Goal: Task Accomplishment & Management: Use online tool/utility

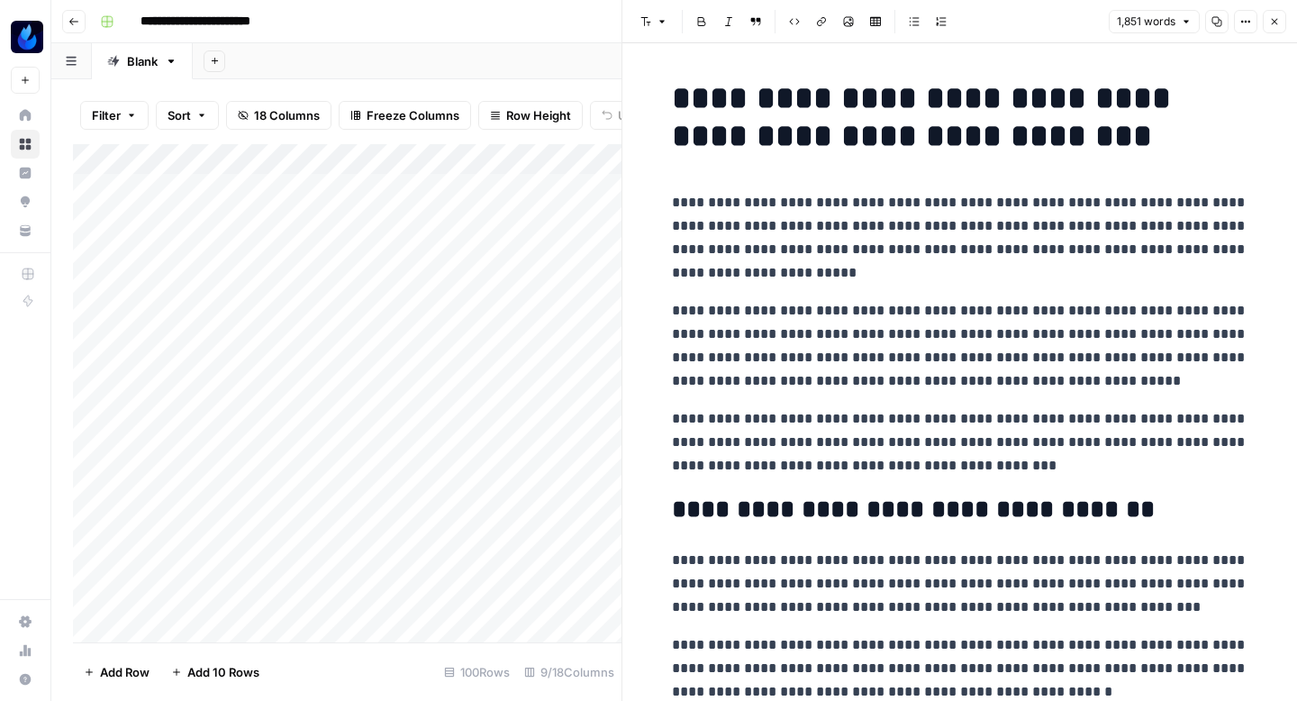
click at [903, 245] on p "**********" at bounding box center [960, 238] width 576 height 94
click at [882, 324] on p "**********" at bounding box center [960, 346] width 576 height 94
click at [1216, 28] on button "Copy" at bounding box center [1216, 21] width 23 height 23
click at [1270, 14] on button "Close" at bounding box center [1273, 21] width 23 height 23
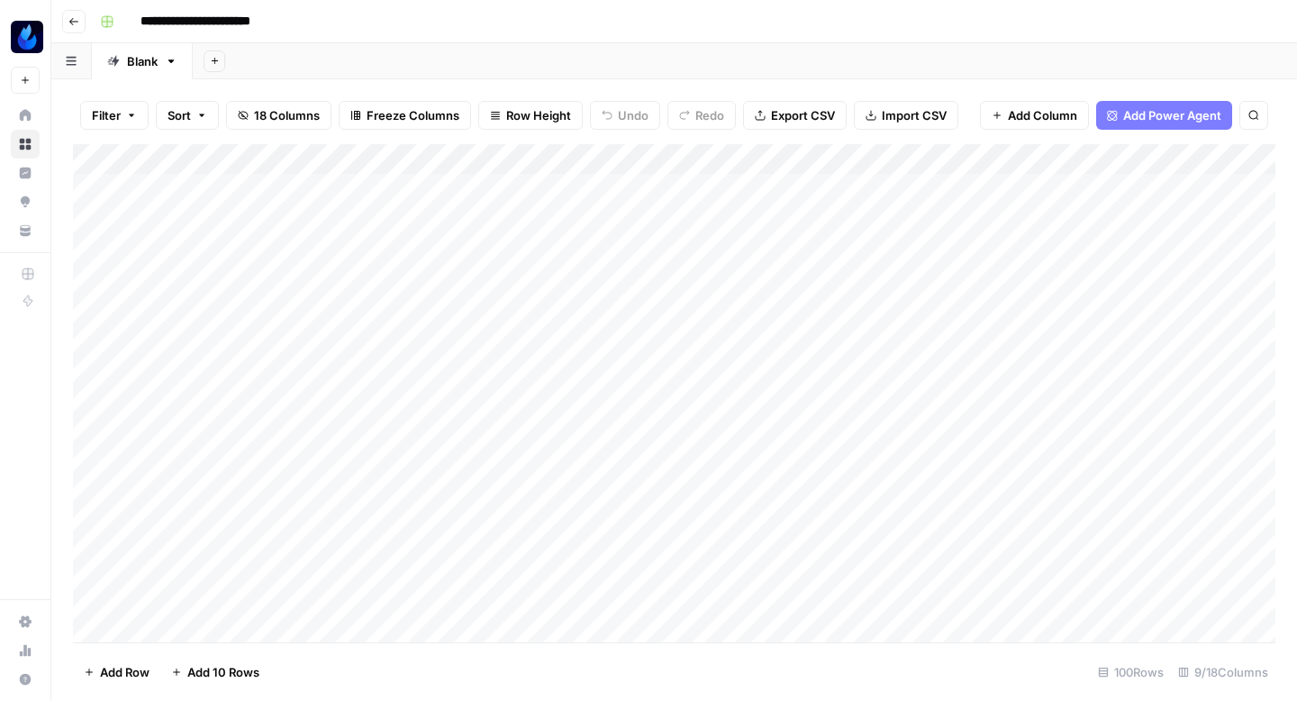
click at [297, 211] on div "Add Column" at bounding box center [674, 393] width 1202 height 498
click at [311, 250] on div "Add Column" at bounding box center [674, 393] width 1202 height 498
click at [339, 220] on div "Add Column" at bounding box center [674, 393] width 1202 height 498
click at [958, 398] on div "Add Column" at bounding box center [674, 393] width 1202 height 498
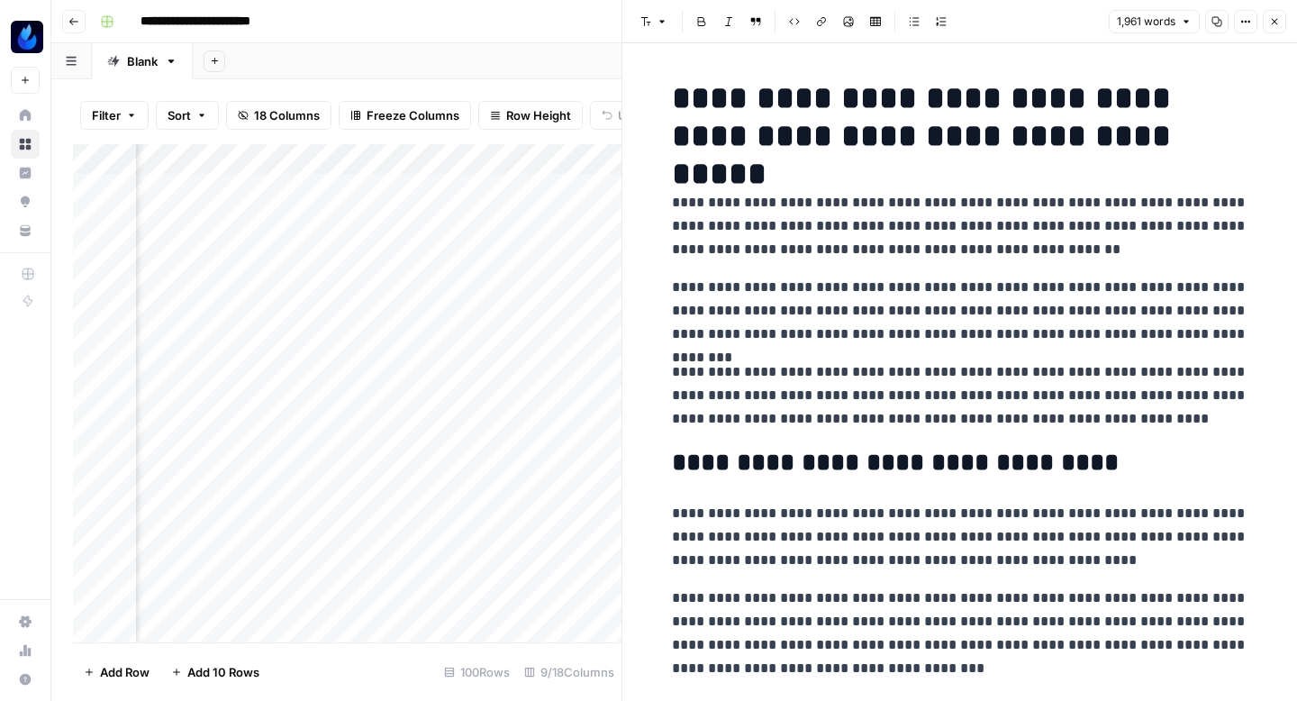
click at [1206, 21] on button "Copy" at bounding box center [1216, 21] width 23 height 23
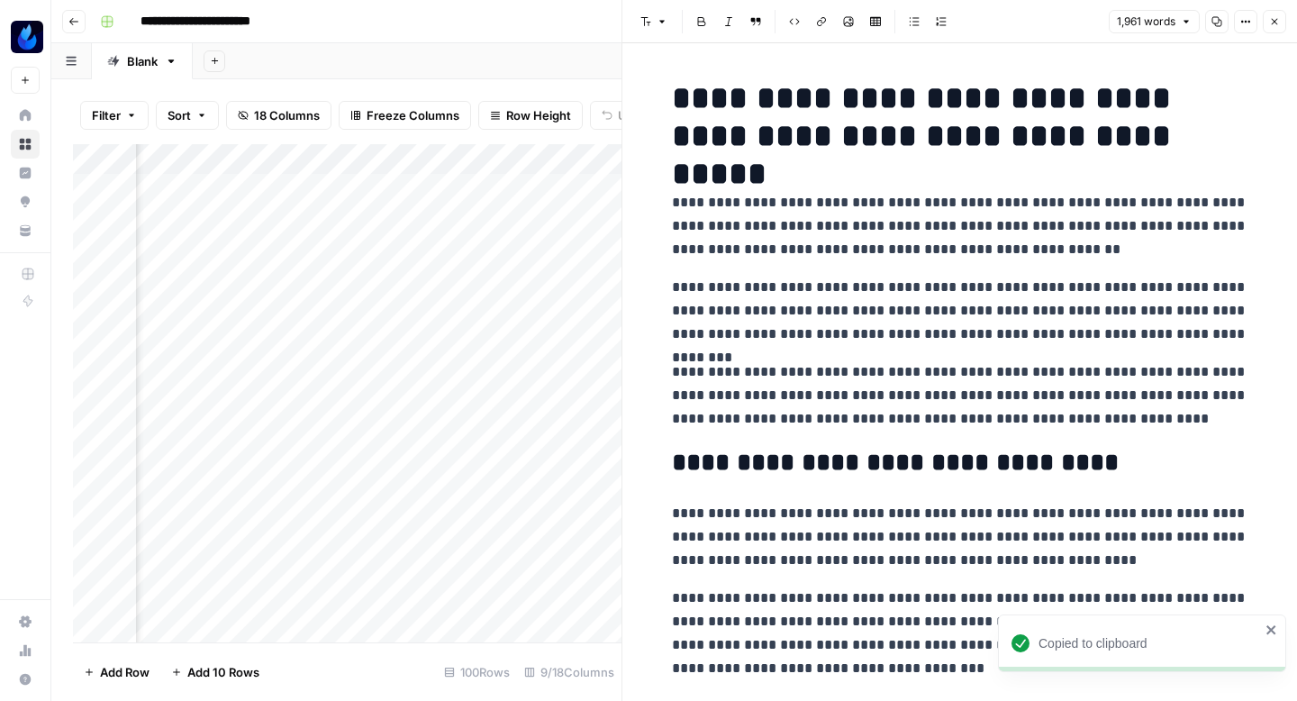
click at [1280, 14] on button "Close" at bounding box center [1273, 21] width 23 height 23
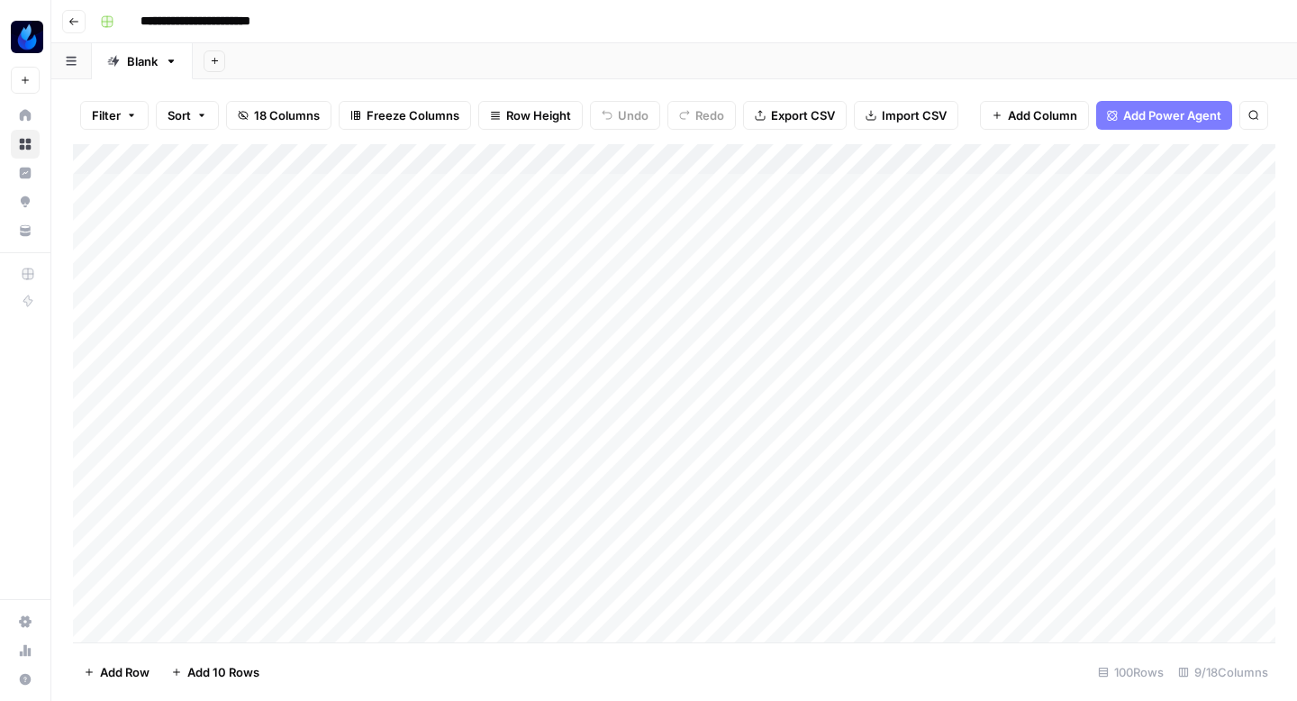
click at [457, 400] on div "Add Column" at bounding box center [674, 393] width 1202 height 498
click at [884, 358] on div "Add Column" at bounding box center [674, 393] width 1202 height 498
click at [1041, 432] on div "Add Column" at bounding box center [674, 393] width 1202 height 498
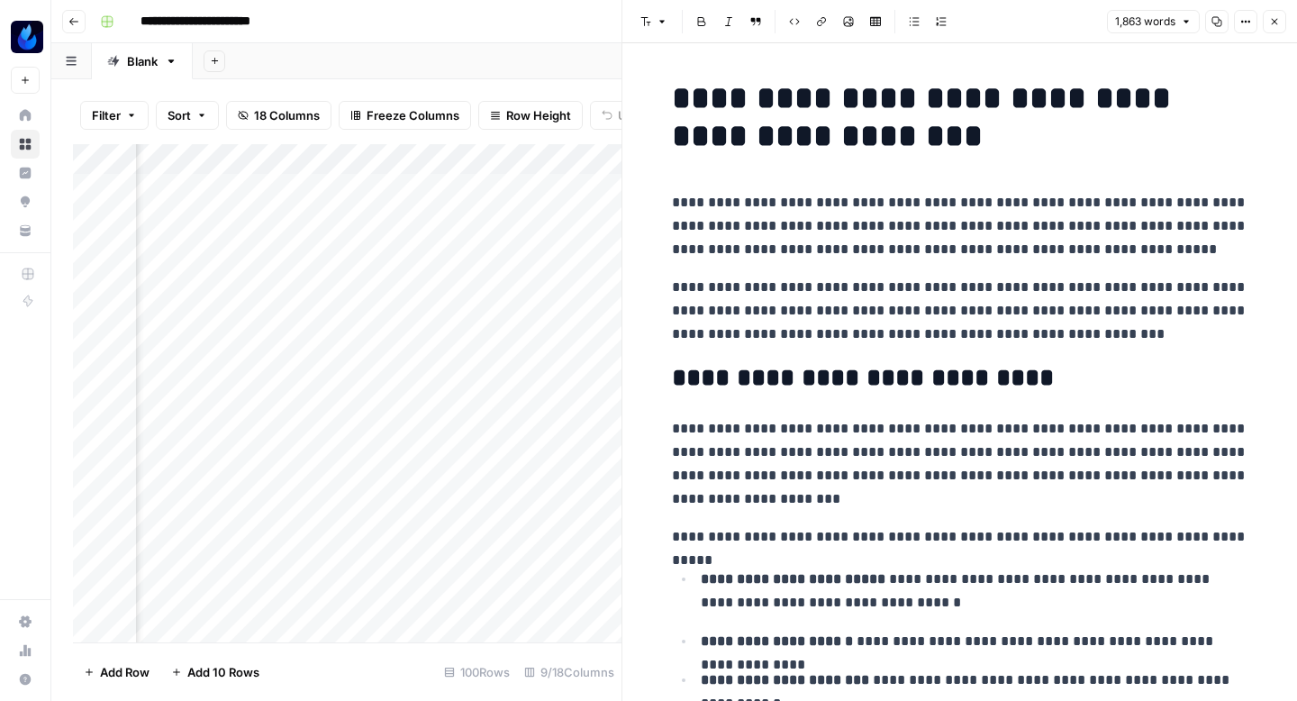
click at [1209, 25] on button "Copy" at bounding box center [1216, 21] width 23 height 23
click at [1279, 20] on icon "button" at bounding box center [1274, 21] width 11 height 11
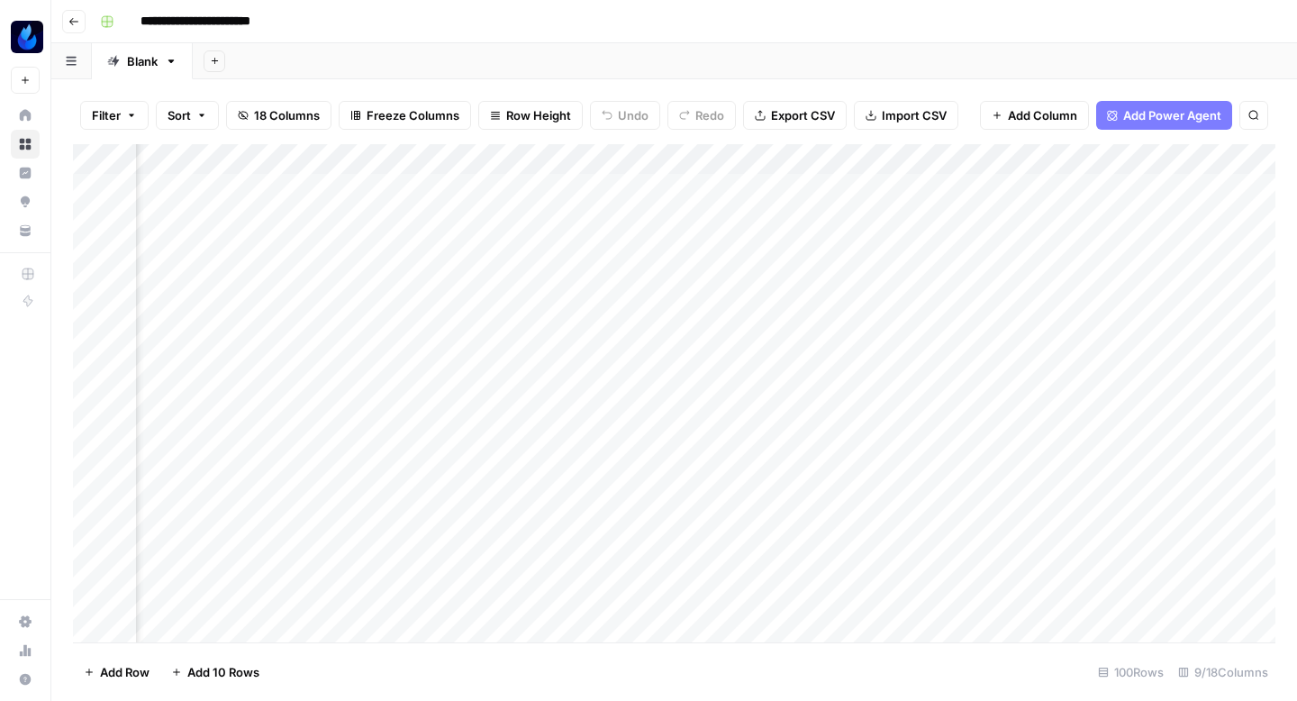
scroll to position [0, 360]
click at [530, 423] on div "Add Column" at bounding box center [674, 393] width 1202 height 498
click at [369, 432] on div "Add Column" at bounding box center [674, 393] width 1202 height 498
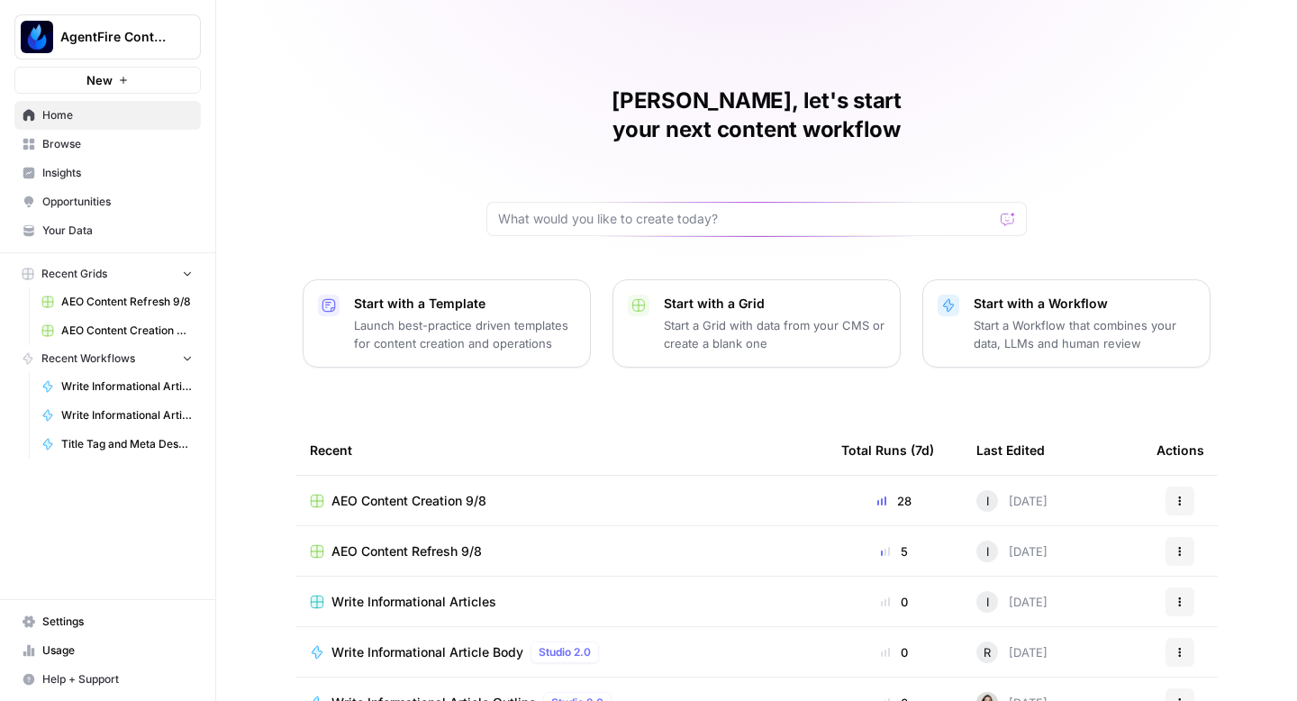
click at [104, 375] on link "Write Informational Article Body" at bounding box center [116, 386] width 167 height 29
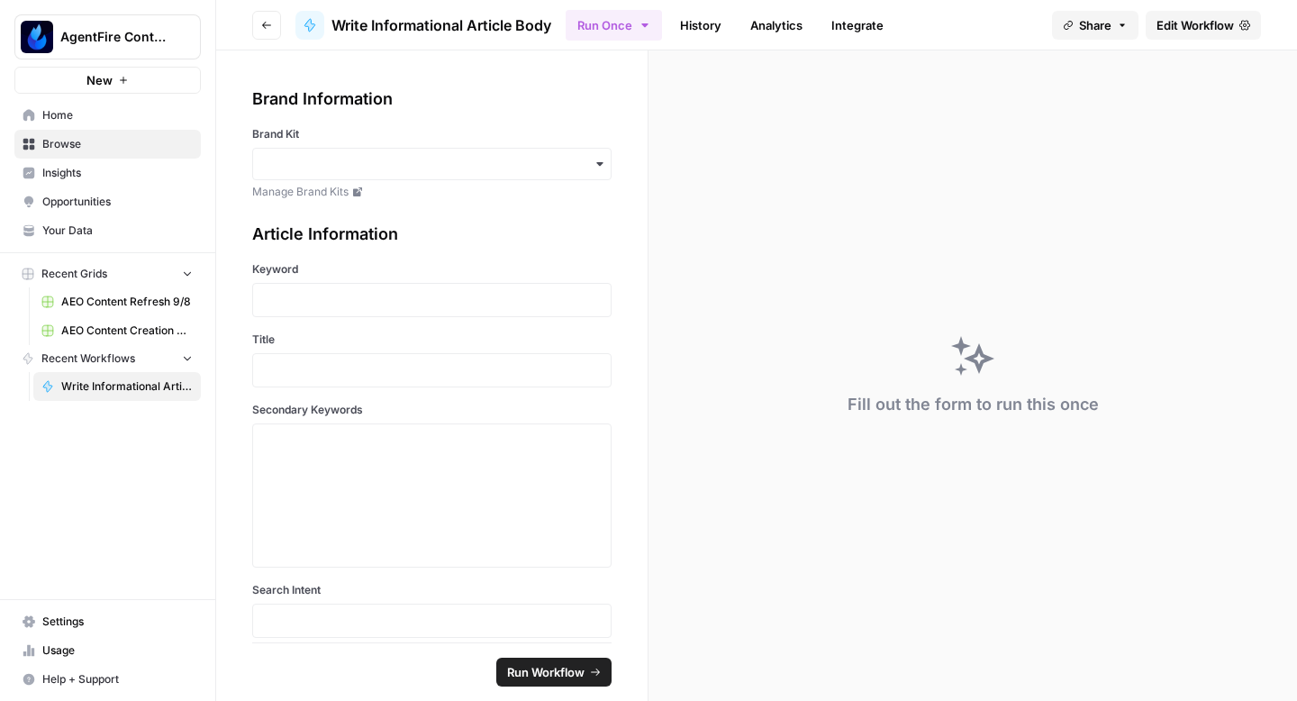
click at [268, 29] on icon "button" at bounding box center [266, 25] width 11 height 11
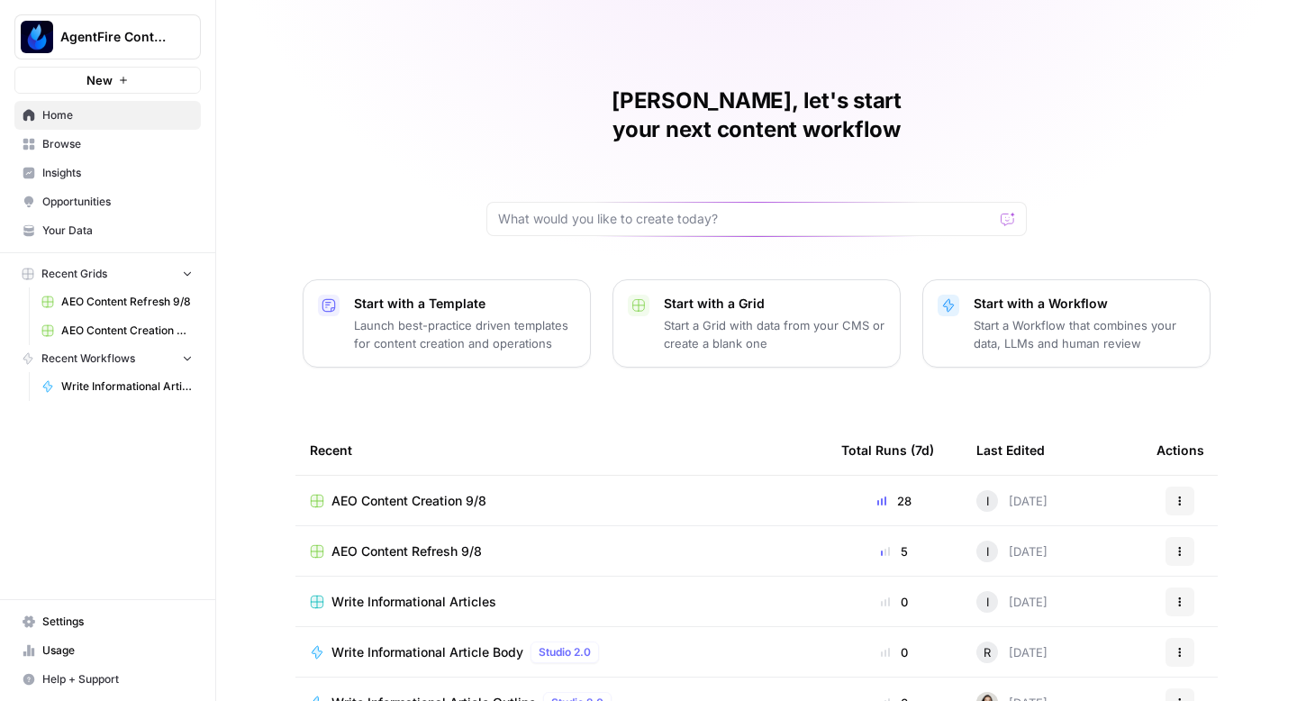
click at [121, 387] on span "Write Informational Article Body" at bounding box center [126, 386] width 131 height 16
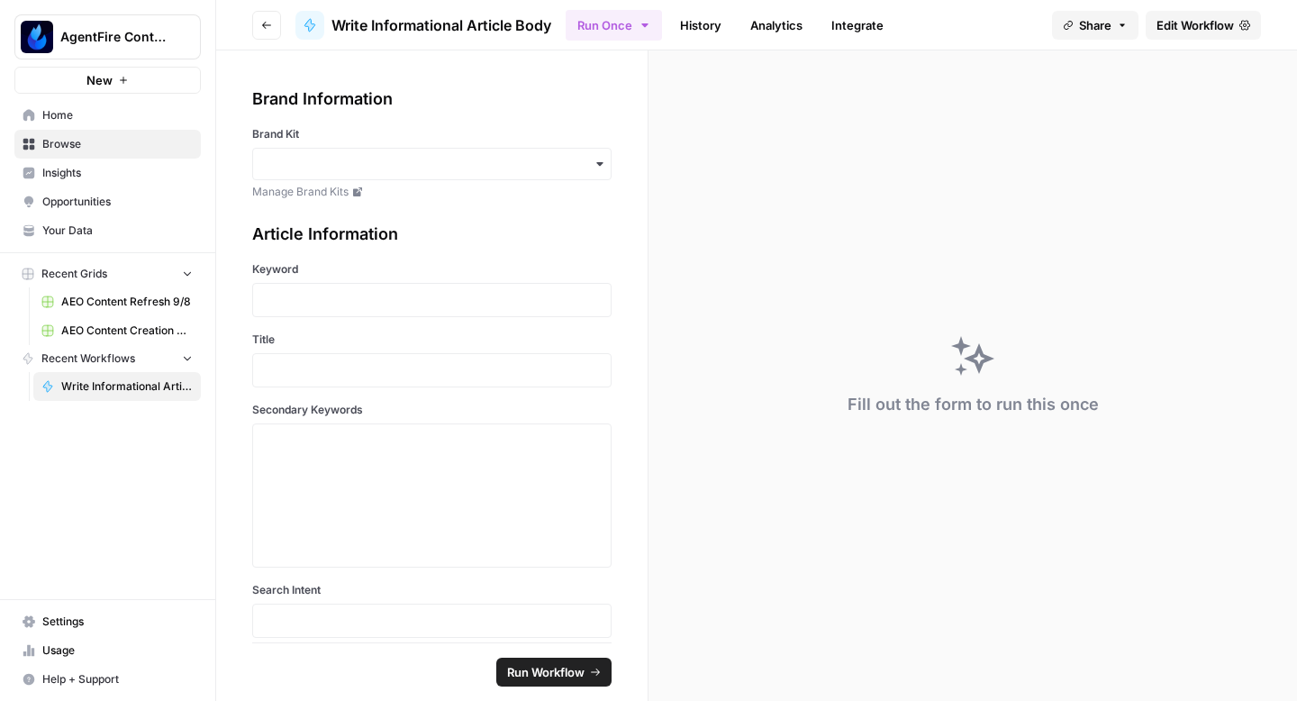
click at [273, 31] on button "Go back" at bounding box center [266, 25] width 29 height 29
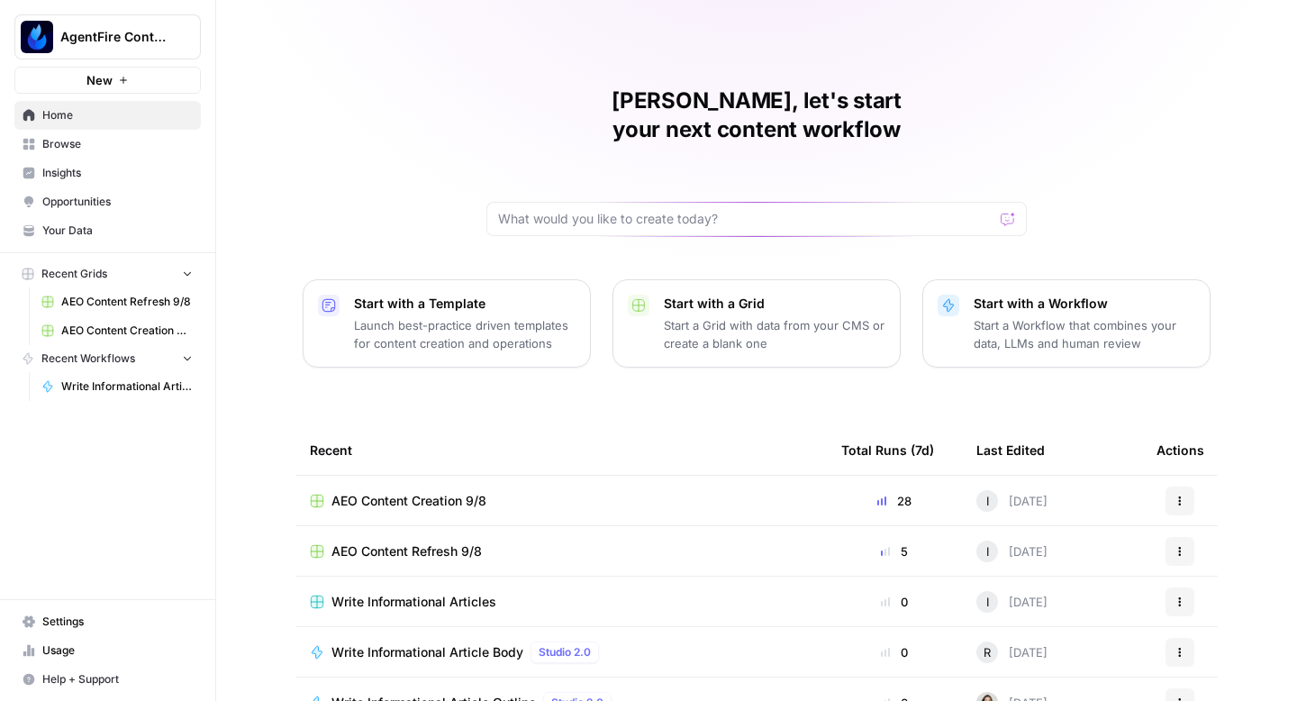
click at [81, 272] on span "Recent Grids" at bounding box center [74, 274] width 66 height 16
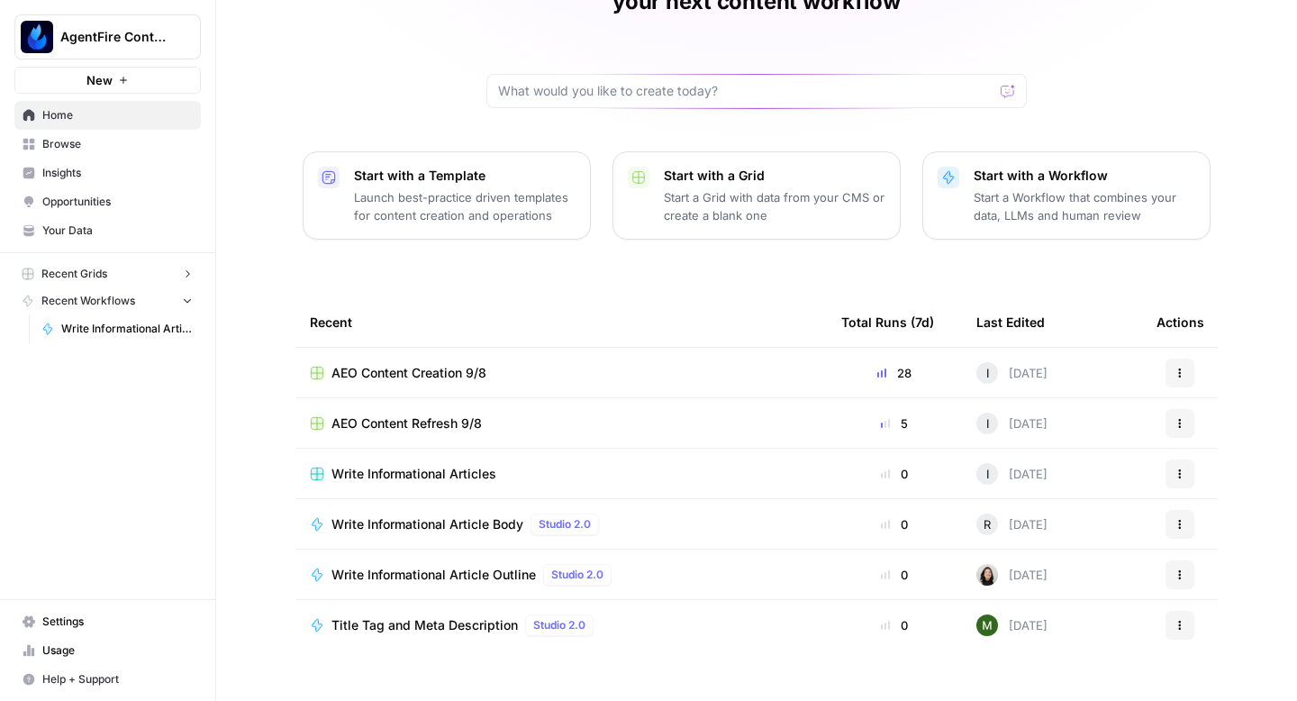
scroll to position [119, 0]
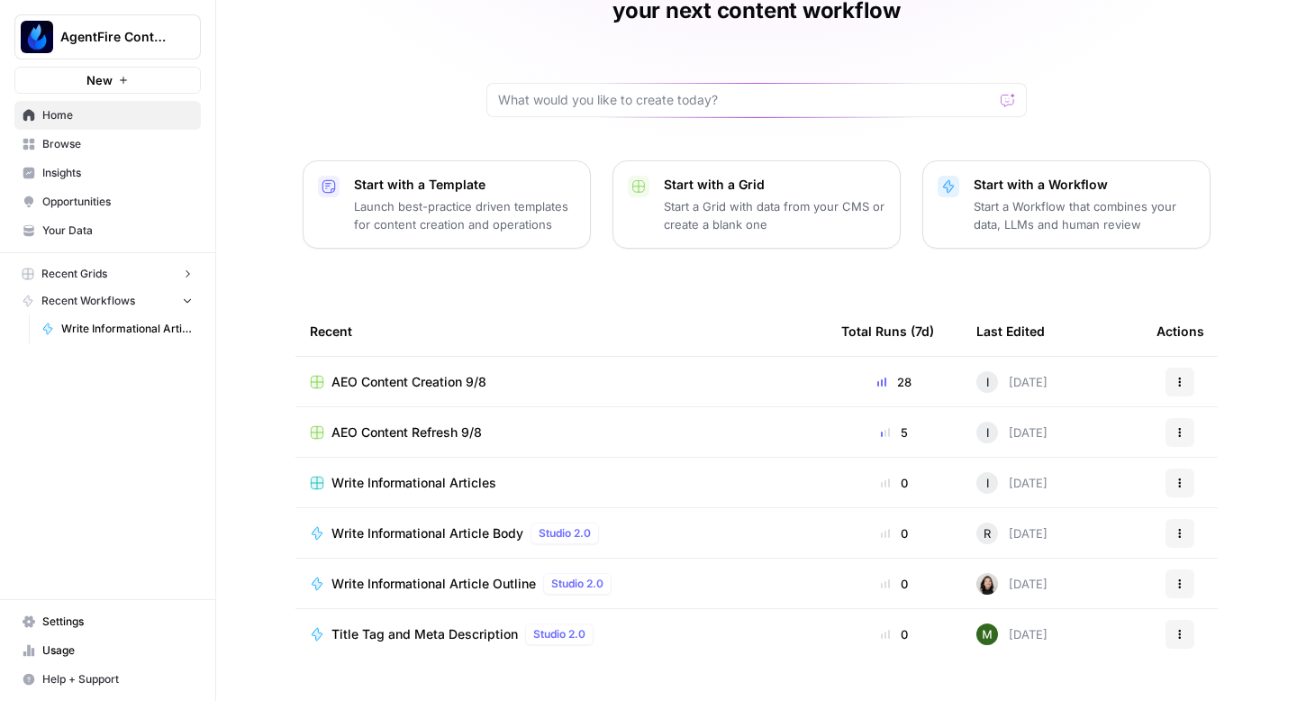
click at [99, 268] on span "Recent Grids" at bounding box center [74, 274] width 66 height 16
click at [393, 474] on span "Write Informational Articles" at bounding box center [413, 483] width 165 height 18
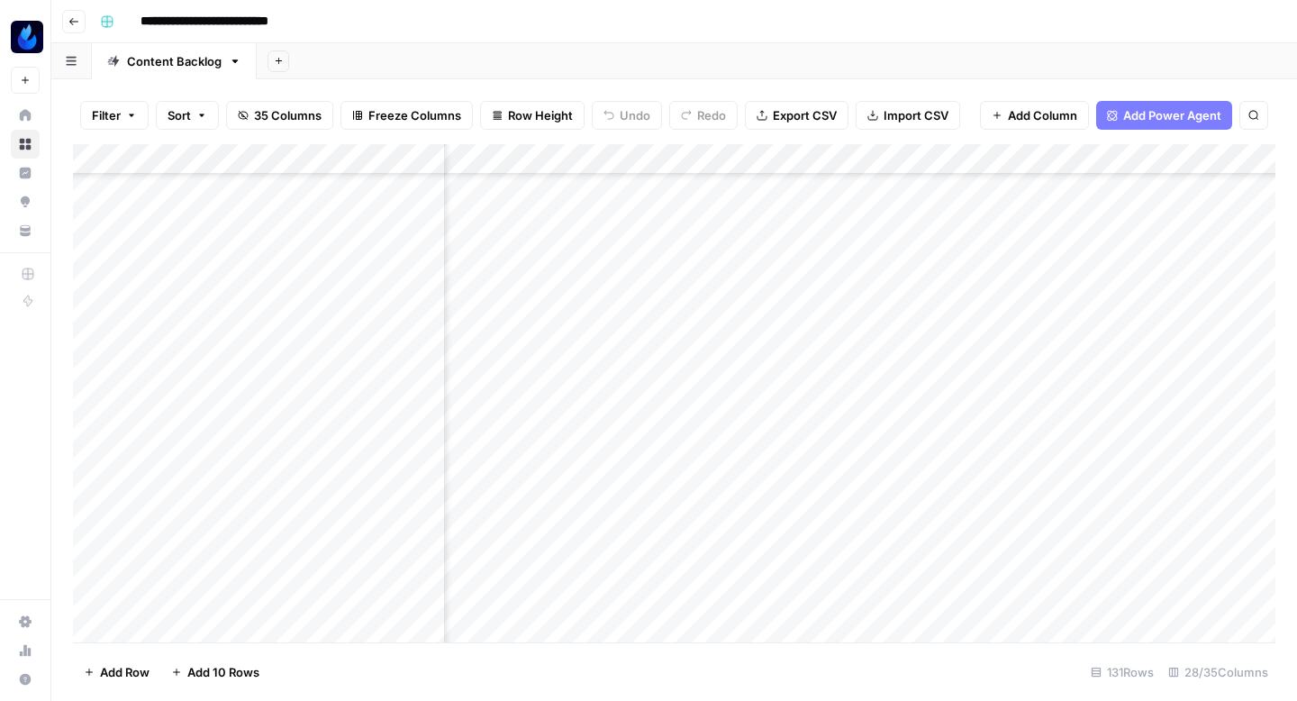
scroll to position [214, 2900]
click at [500, 305] on div "Add Column" at bounding box center [674, 393] width 1202 height 498
type textarea "**********"
click at [750, 296] on div "Add Column" at bounding box center [674, 393] width 1202 height 498
click at [728, 298] on div "Add Column" at bounding box center [674, 393] width 1202 height 498
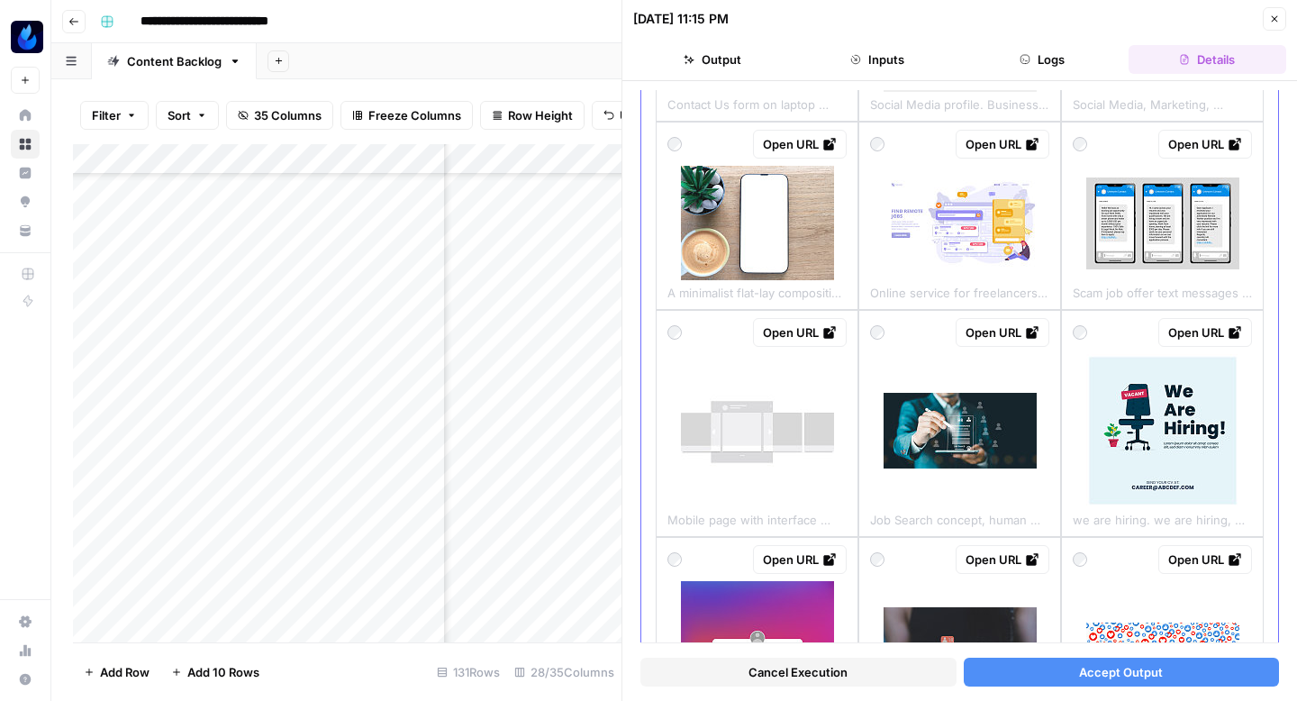
scroll to position [875, 0]
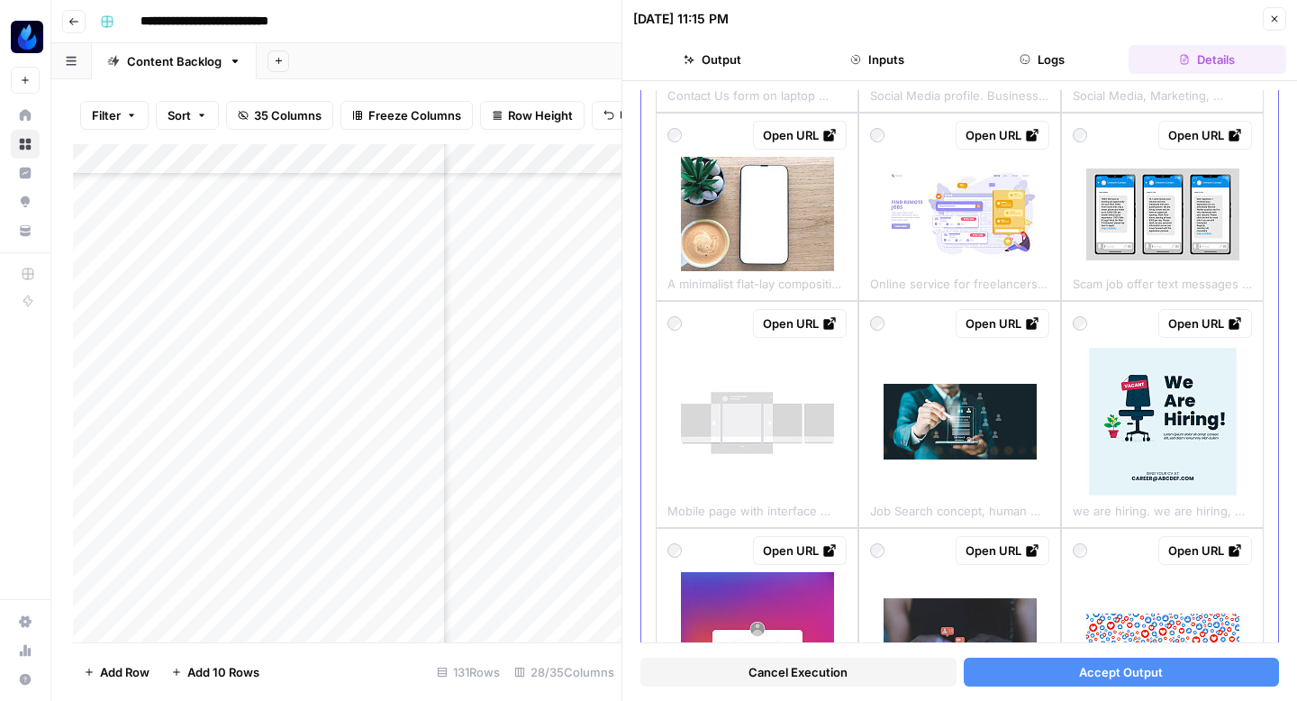
click at [982, 439] on img at bounding box center [959, 422] width 153 height 76
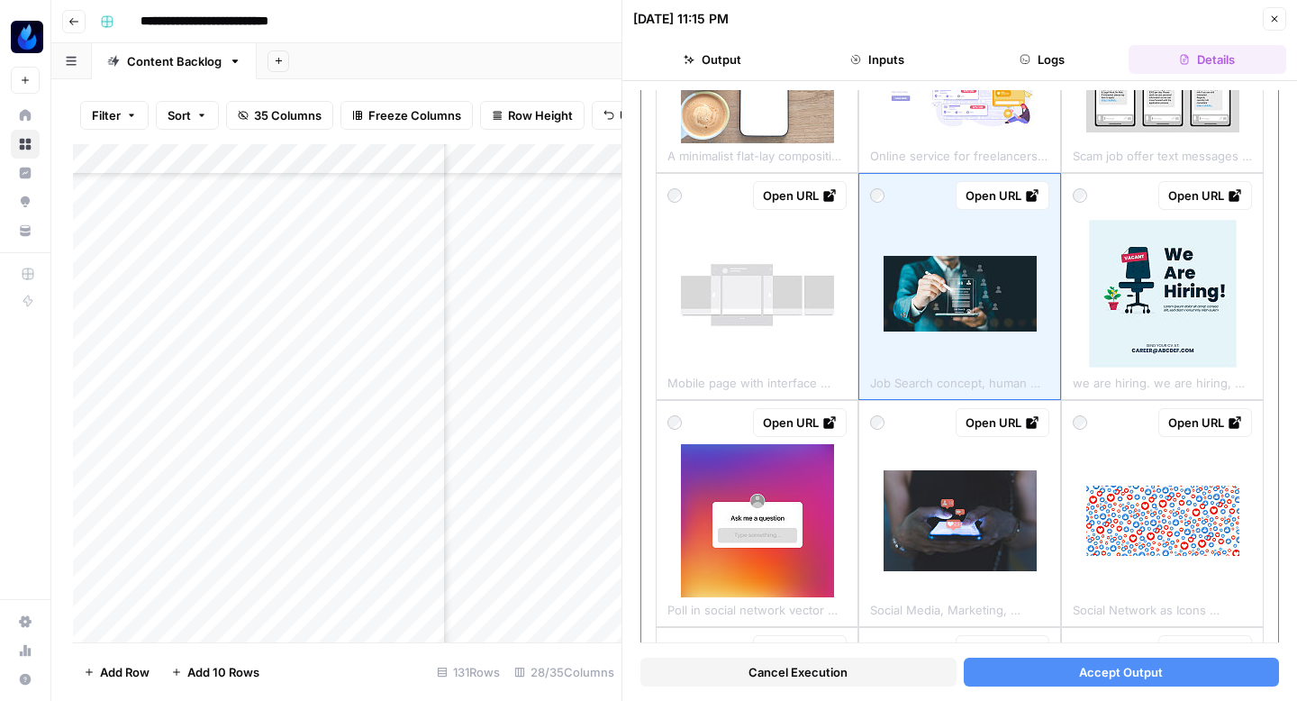
scroll to position [1041, 0]
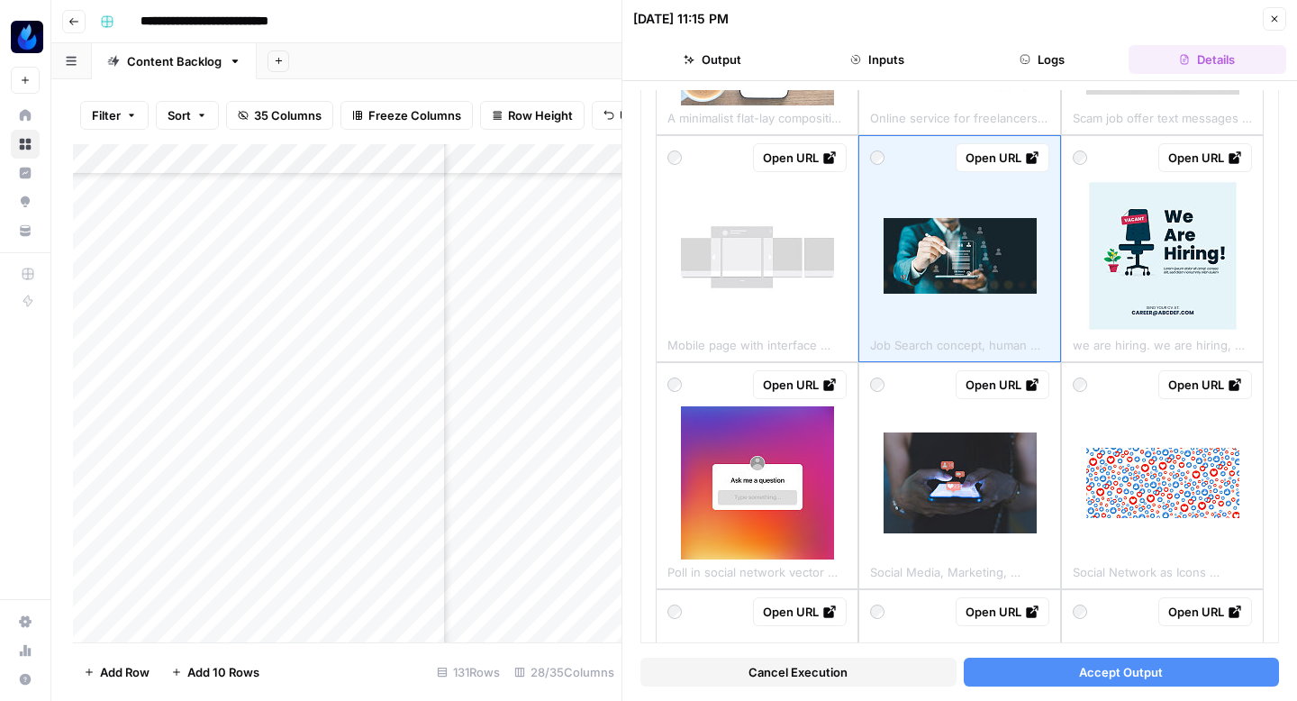
click at [1029, 665] on button "Accept Output" at bounding box center [1122, 671] width 316 height 29
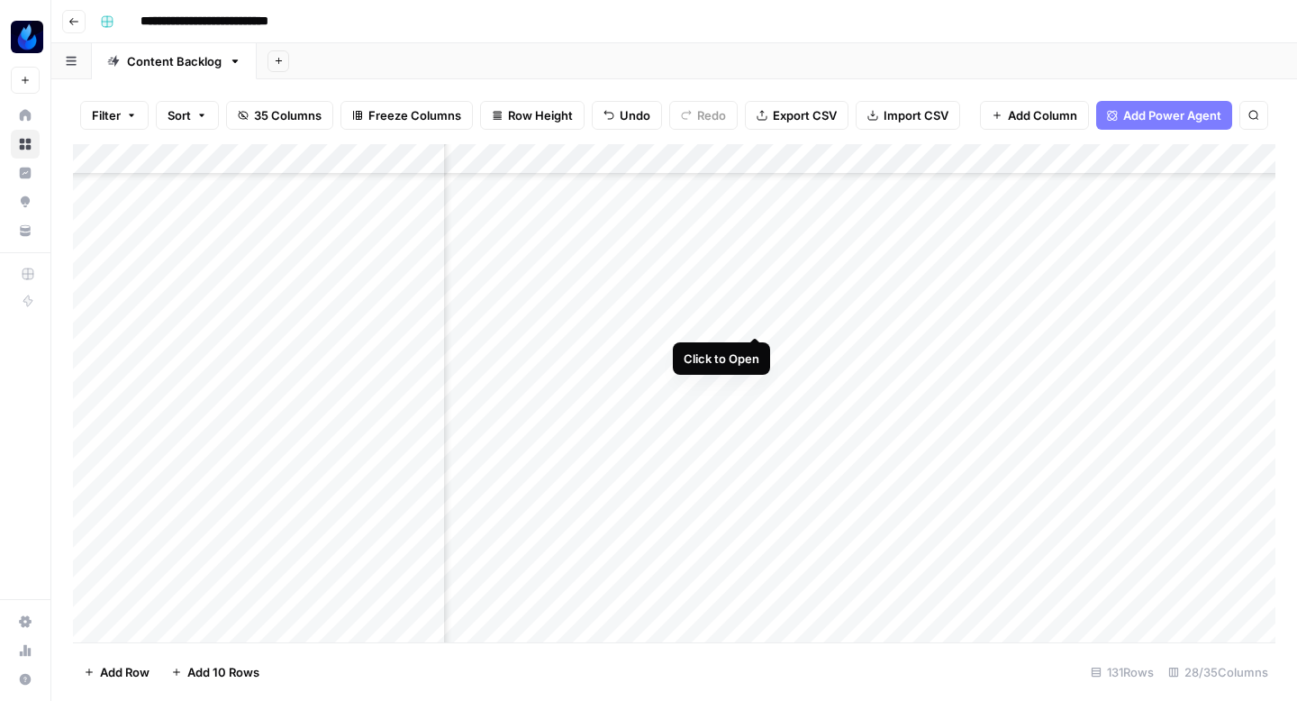
click at [755, 299] on div "Add Column" at bounding box center [674, 393] width 1202 height 498
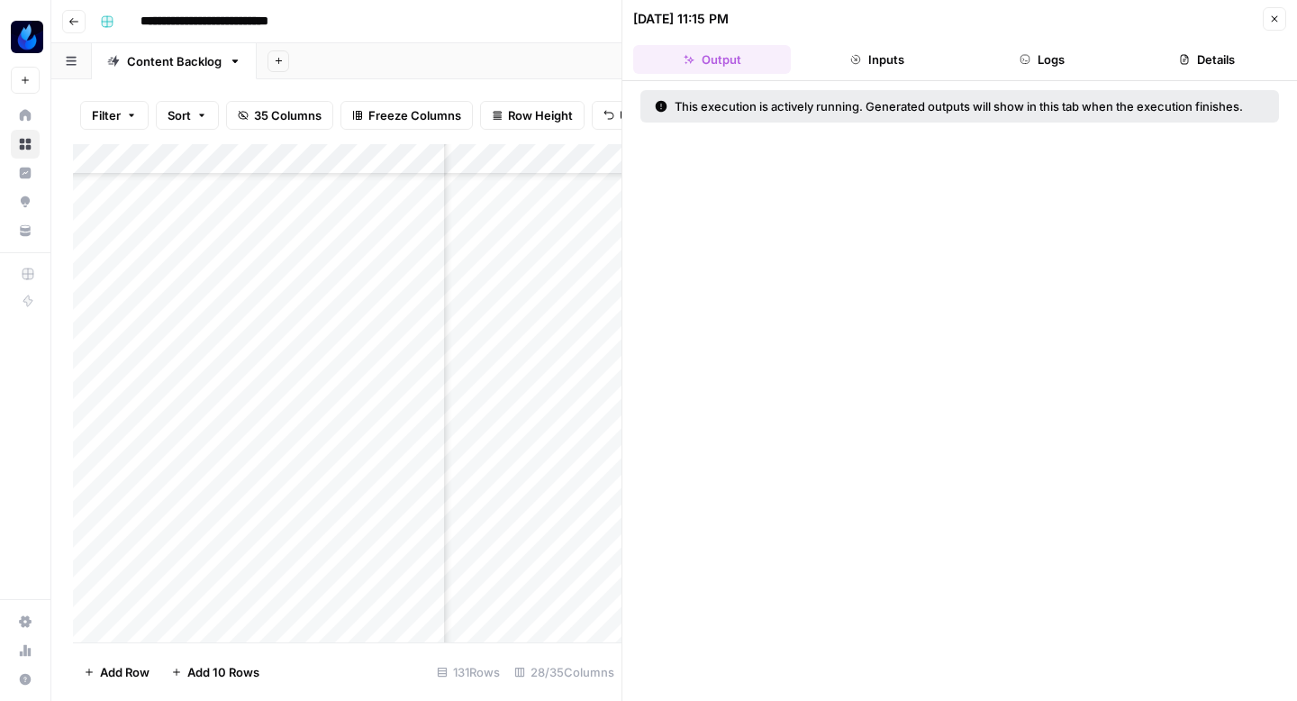
click at [1280, 22] on button "Close" at bounding box center [1273, 18] width 23 height 23
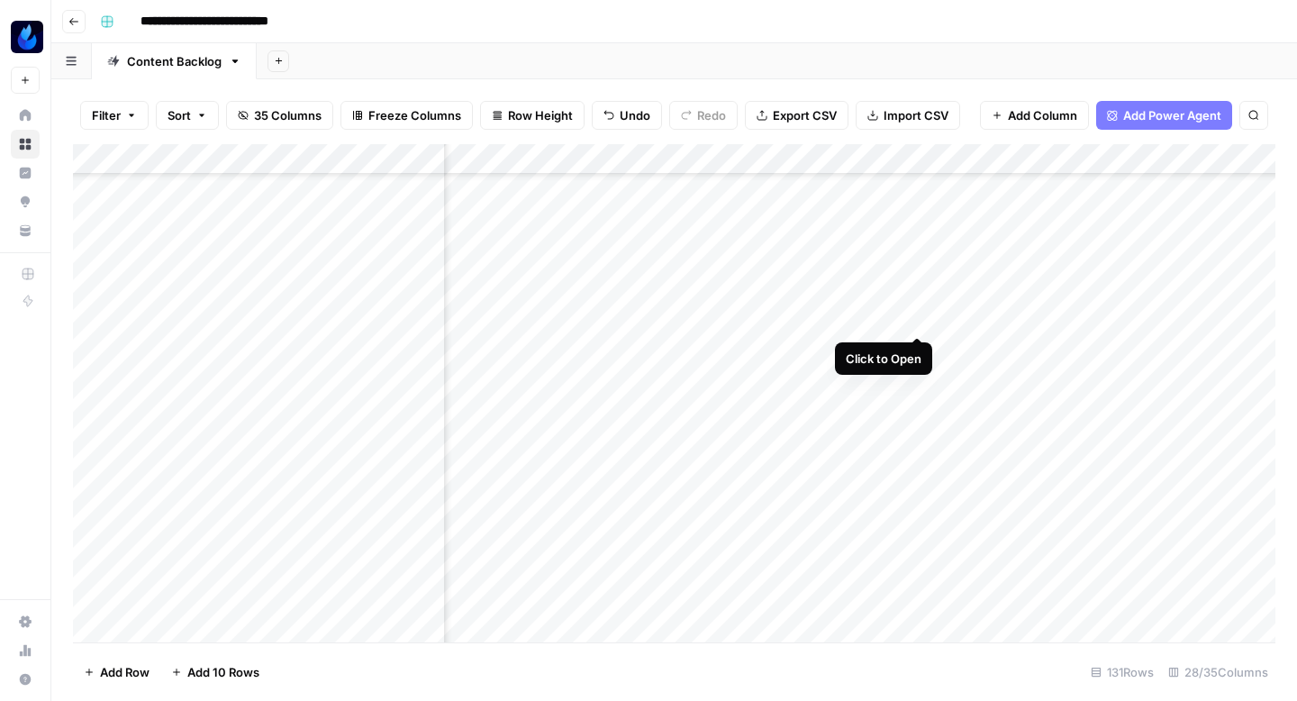
click at [914, 297] on div "Add Column" at bounding box center [674, 393] width 1202 height 498
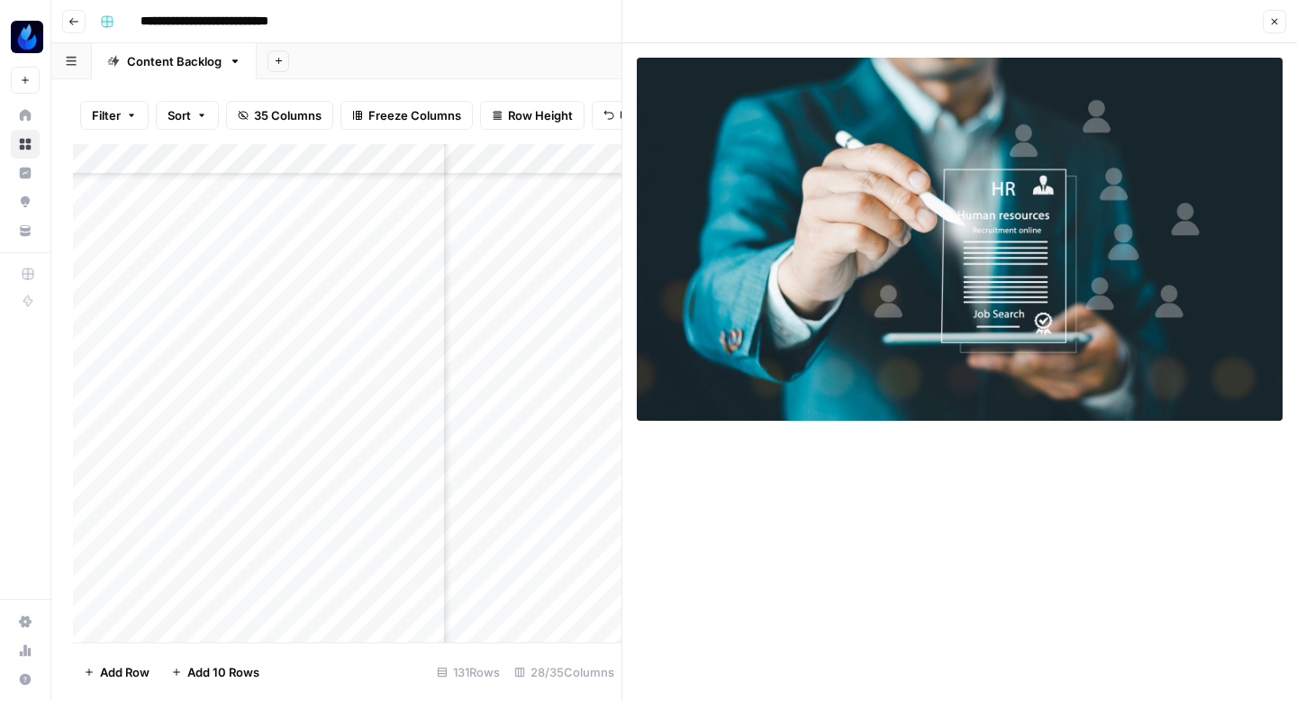
click at [1278, 16] on icon "button" at bounding box center [1274, 21] width 11 height 11
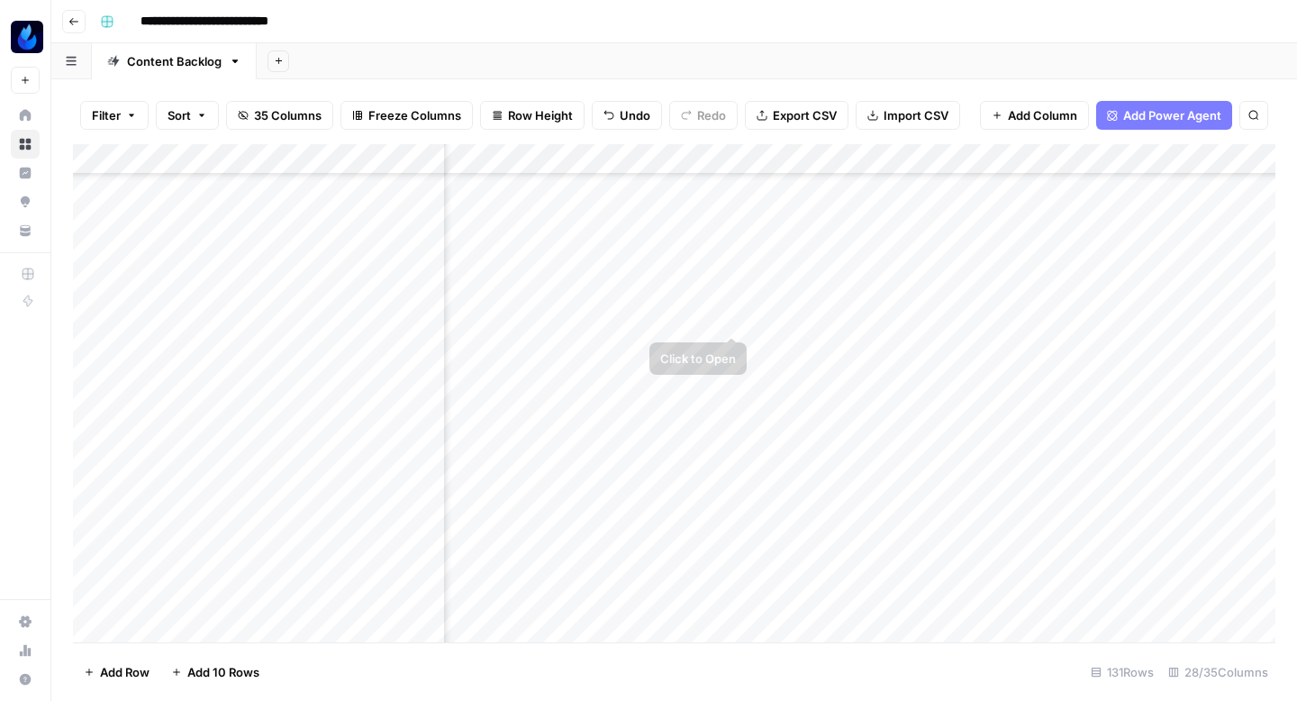
click at [533, 314] on div "Add Column" at bounding box center [674, 393] width 1202 height 498
click at [533, 314] on textarea "**********" at bounding box center [592, 303] width 288 height 25
type textarea "**********"
click at [755, 298] on div "Add Column" at bounding box center [674, 393] width 1202 height 498
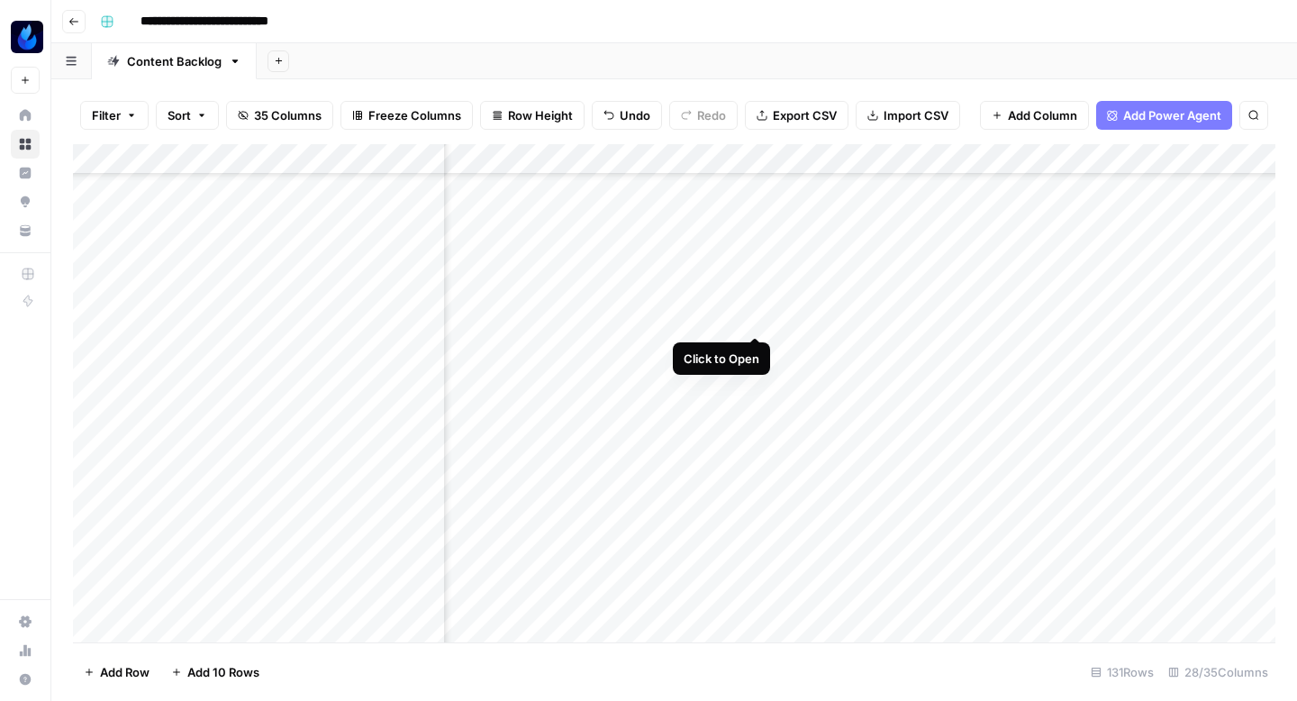
click at [755, 295] on div "Add Column" at bounding box center [674, 393] width 1202 height 498
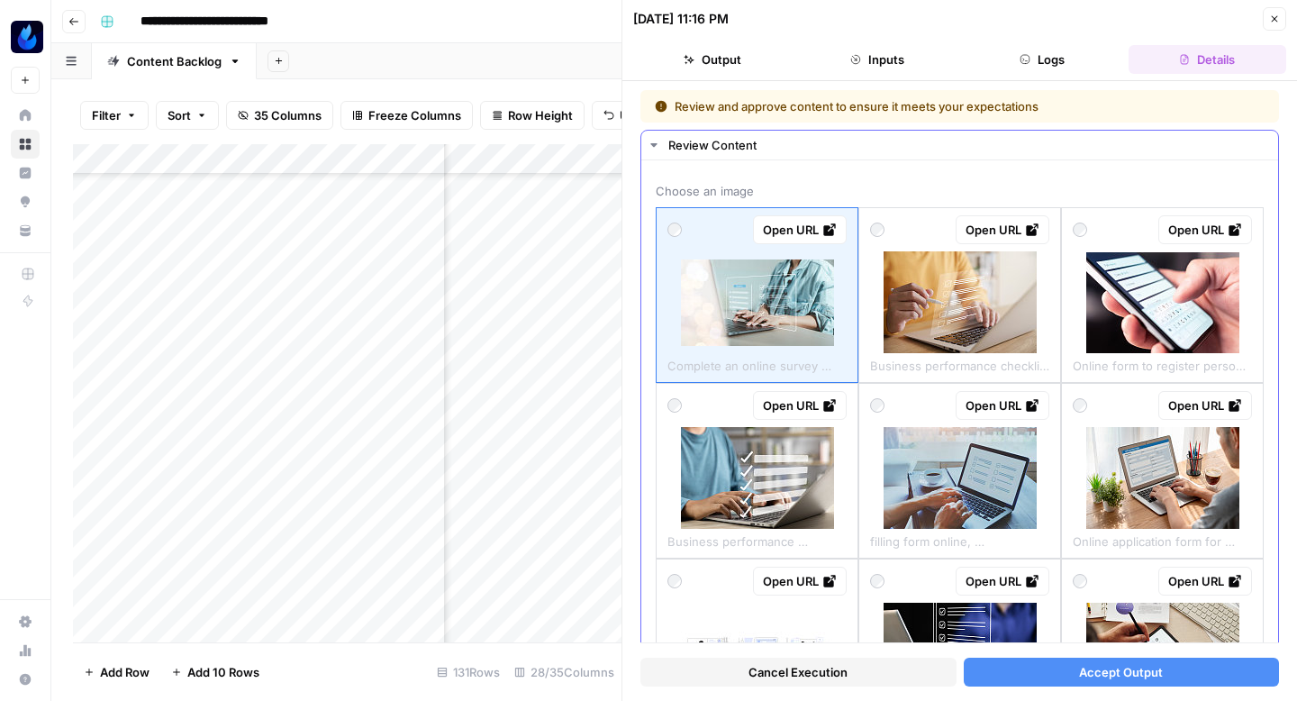
click at [981, 307] on img at bounding box center [959, 302] width 153 height 102
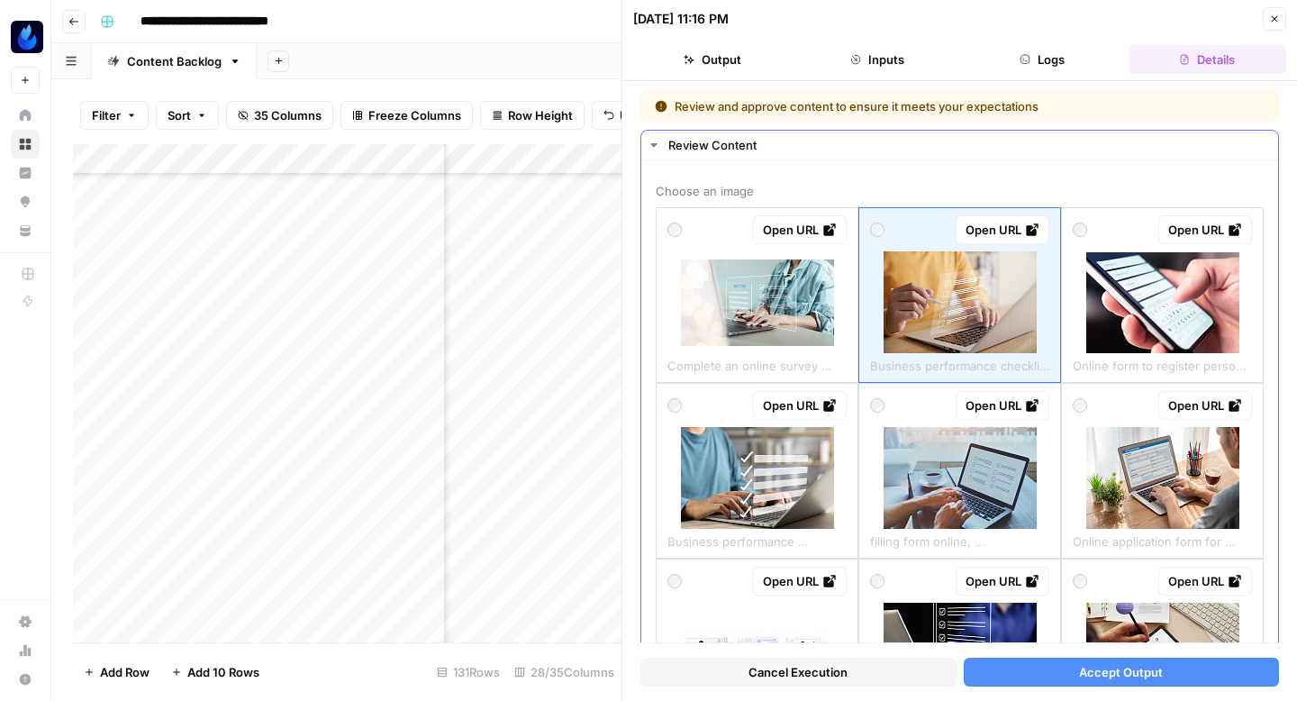
click at [1154, 304] on img at bounding box center [1162, 302] width 153 height 101
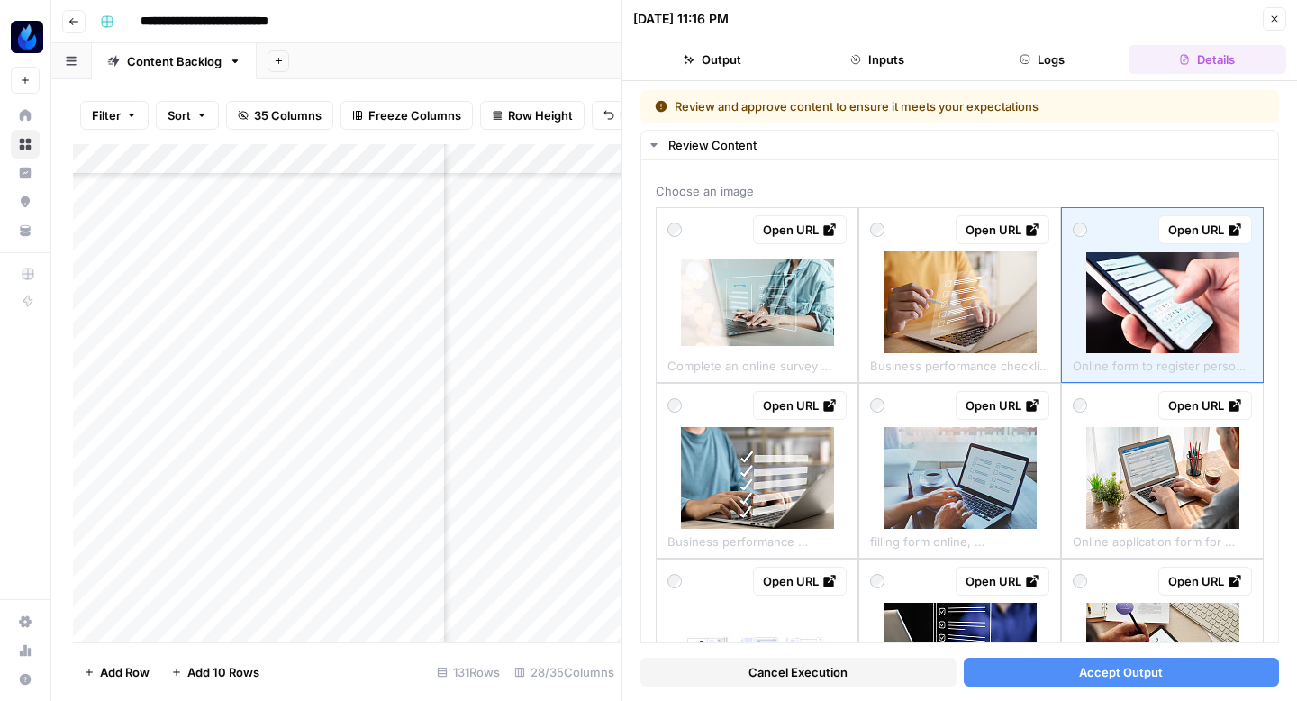
click at [1090, 664] on span "Accept Output" at bounding box center [1121, 672] width 84 height 18
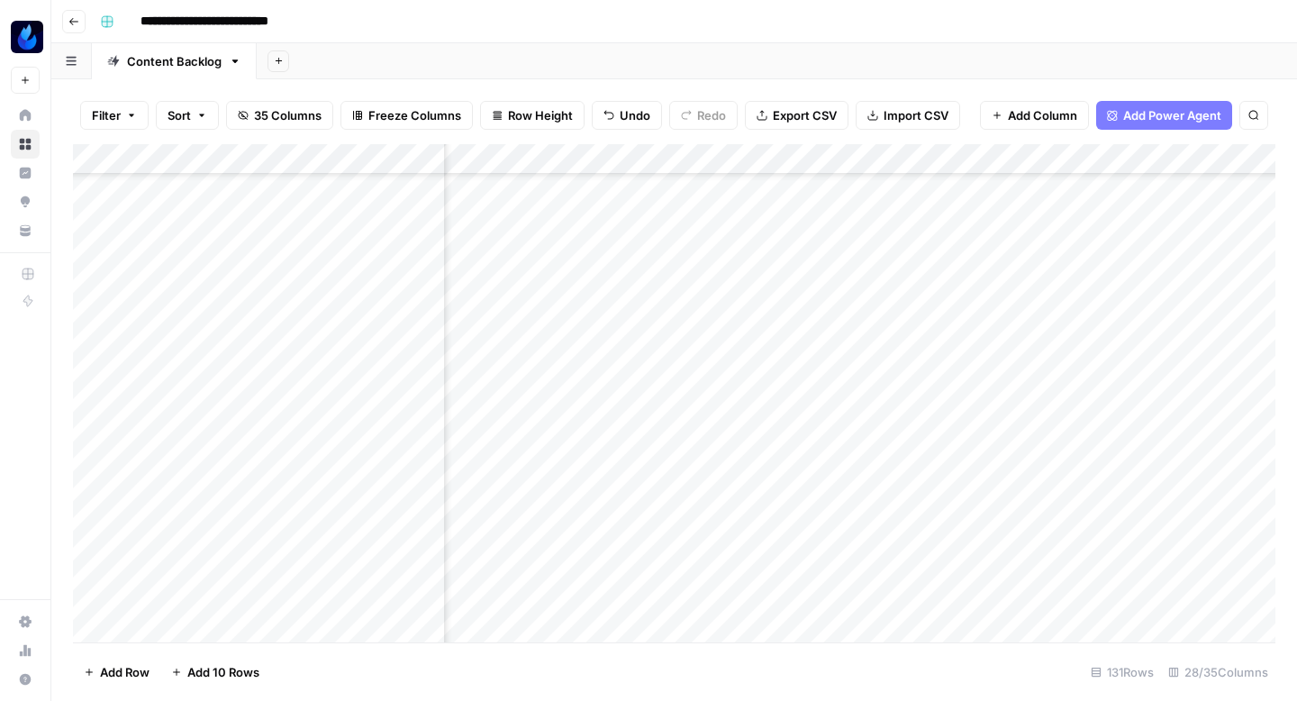
click at [917, 297] on div "Add Column" at bounding box center [674, 393] width 1202 height 498
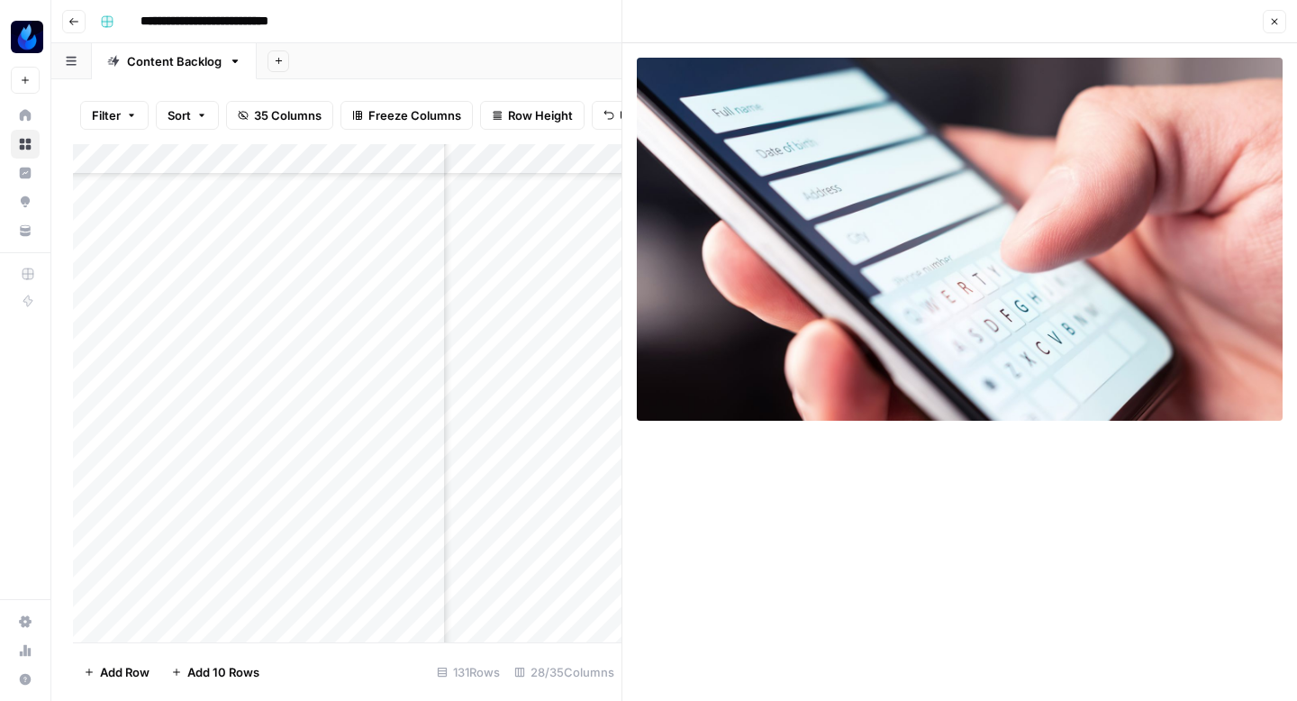
click at [1270, 19] on icon "button" at bounding box center [1274, 21] width 11 height 11
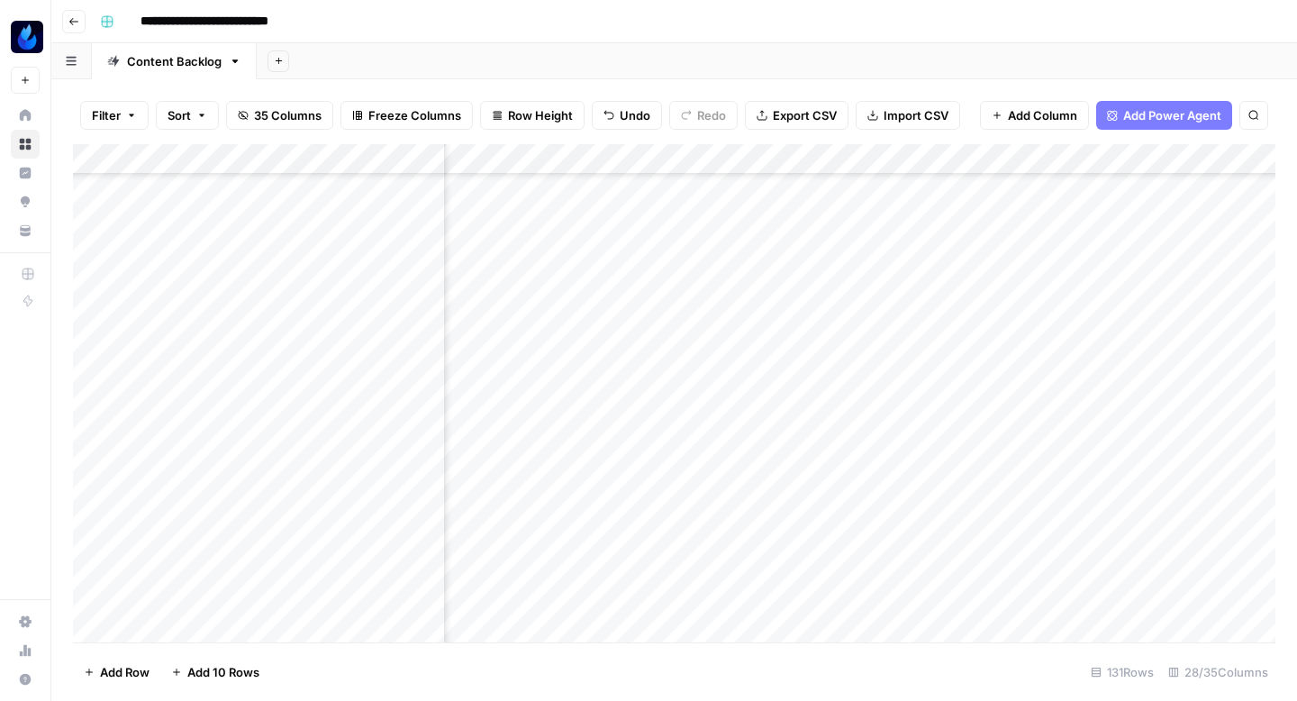
click at [523, 264] on div "Add Column" at bounding box center [674, 393] width 1202 height 498
click at [525, 294] on div "Add Column" at bounding box center [674, 393] width 1202 height 498
click at [541, 314] on div "Add Column" at bounding box center [674, 393] width 1202 height 498
type textarea "**********"
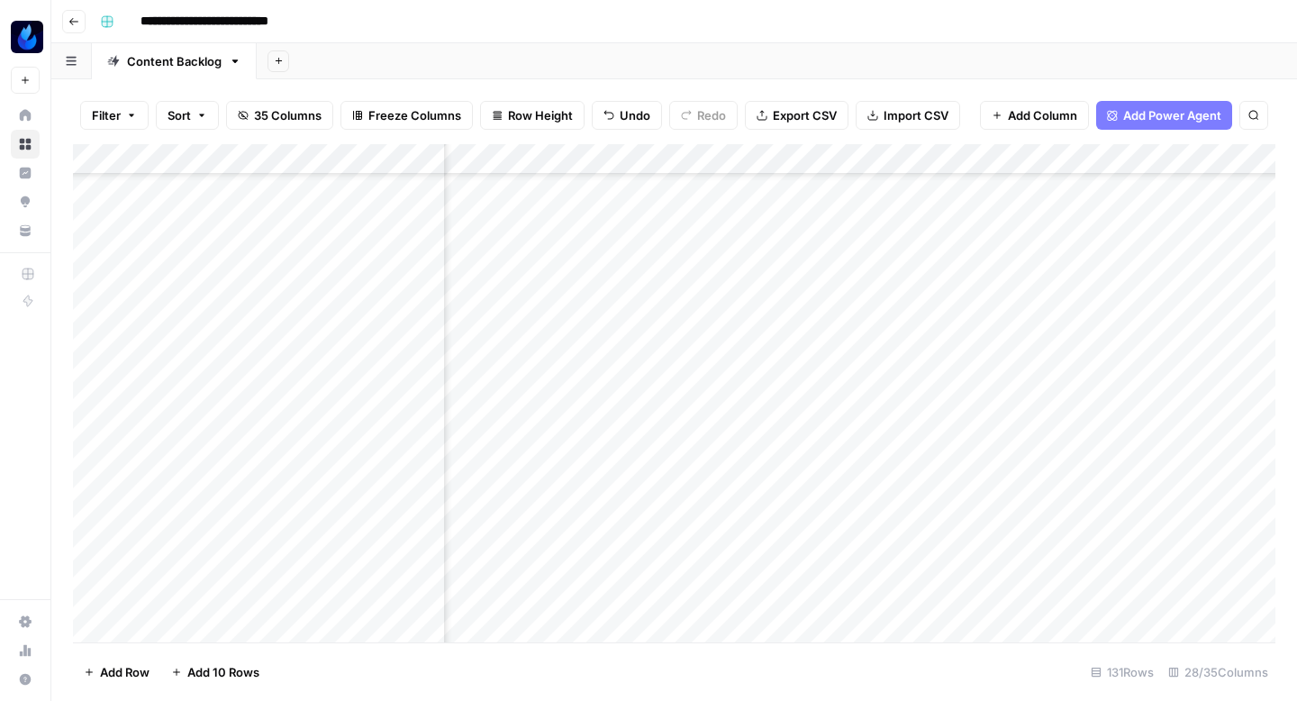
click at [685, 313] on div "Add Column" at bounding box center [674, 393] width 1202 height 498
click at [692, 306] on div "Add Column" at bounding box center [674, 393] width 1202 height 498
click at [706, 321] on div at bounding box center [692, 322] width 165 height 50
click at [731, 317] on div at bounding box center [692, 322] width 165 height 50
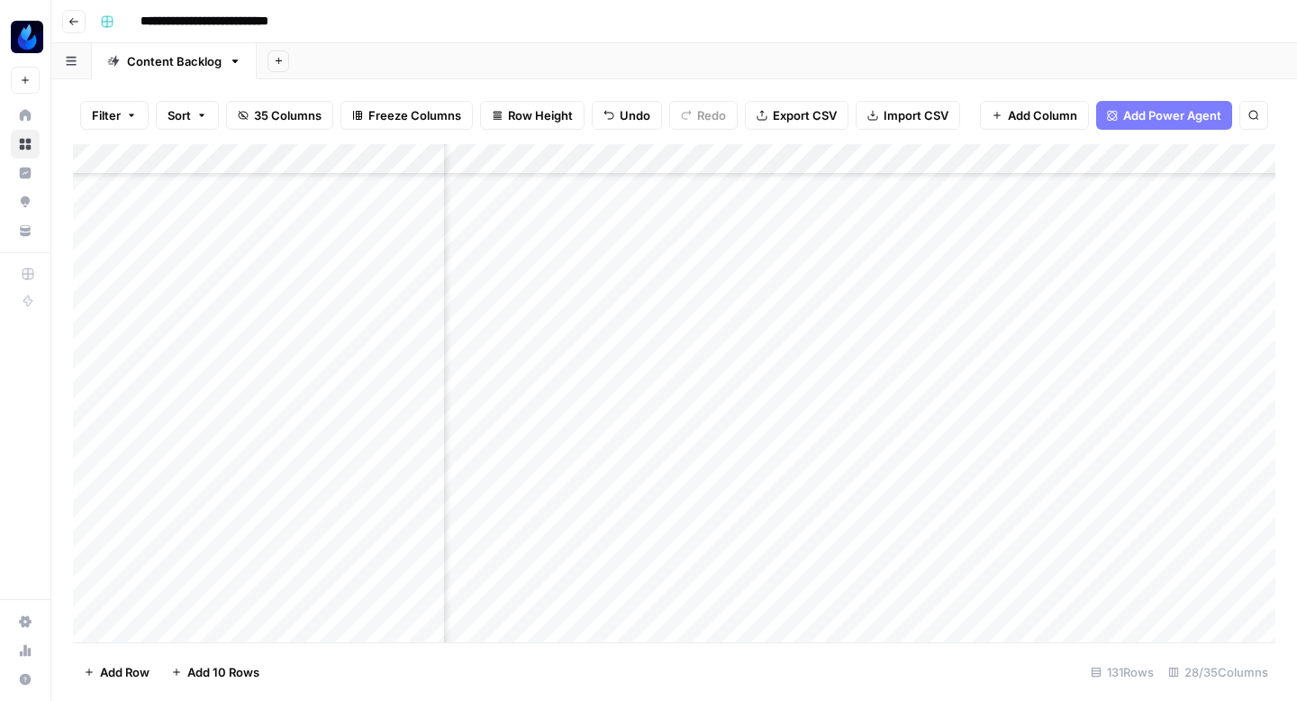
click at [761, 317] on div at bounding box center [692, 322] width 165 height 50
click at [531, 307] on div "Add Column" at bounding box center [674, 393] width 1202 height 498
click at [757, 312] on div "Add Column" at bounding box center [674, 393] width 1202 height 498
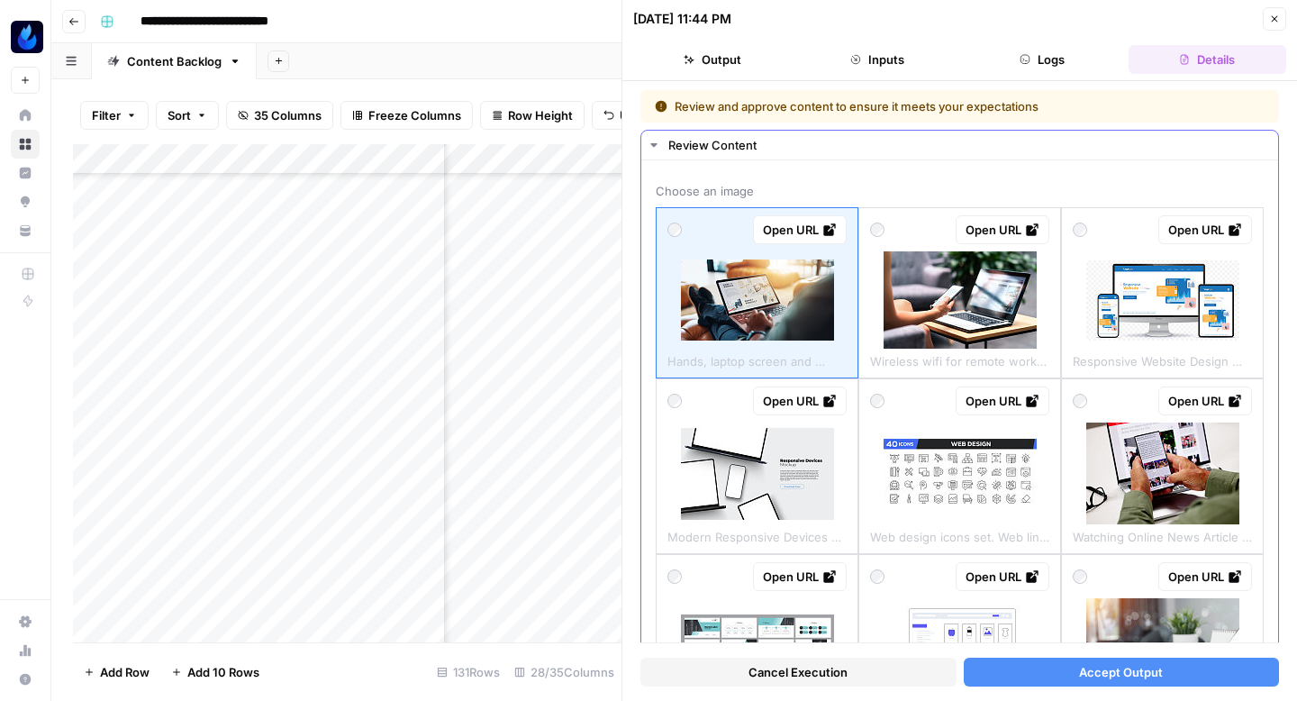
click at [895, 316] on img at bounding box center [959, 299] width 153 height 97
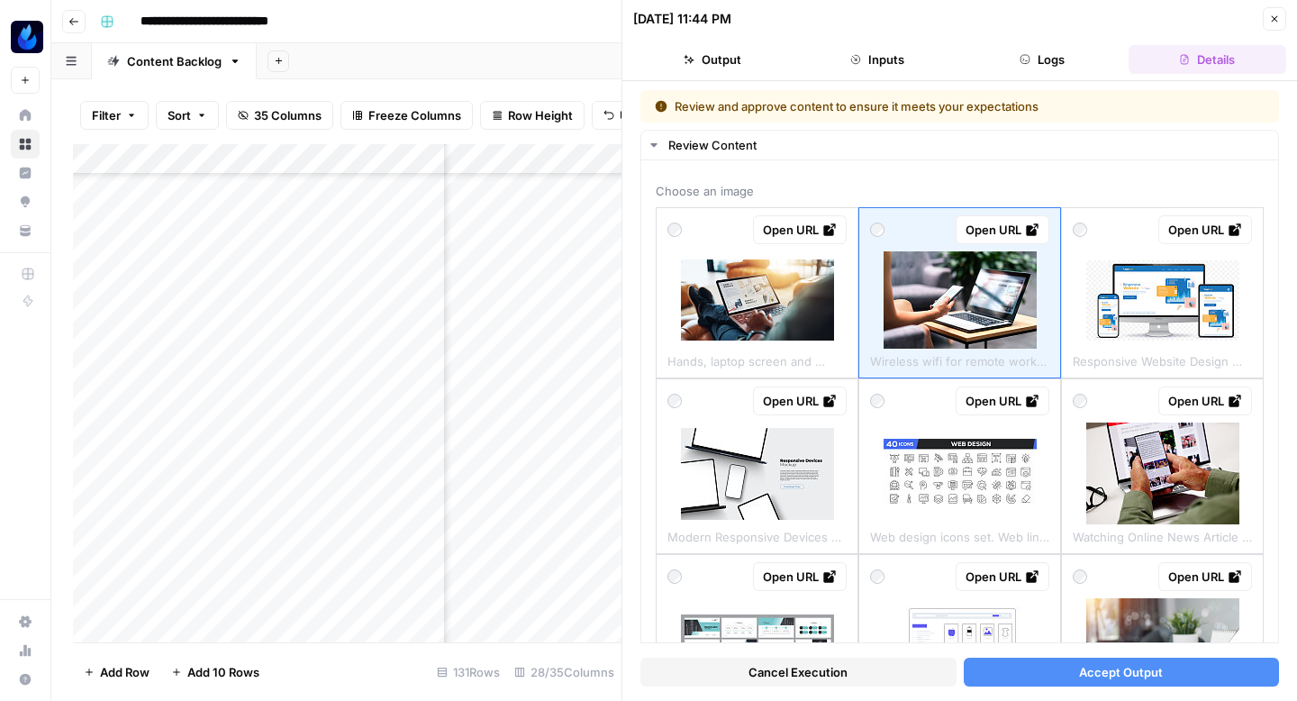
click at [1000, 674] on button "Accept Output" at bounding box center [1122, 671] width 316 height 29
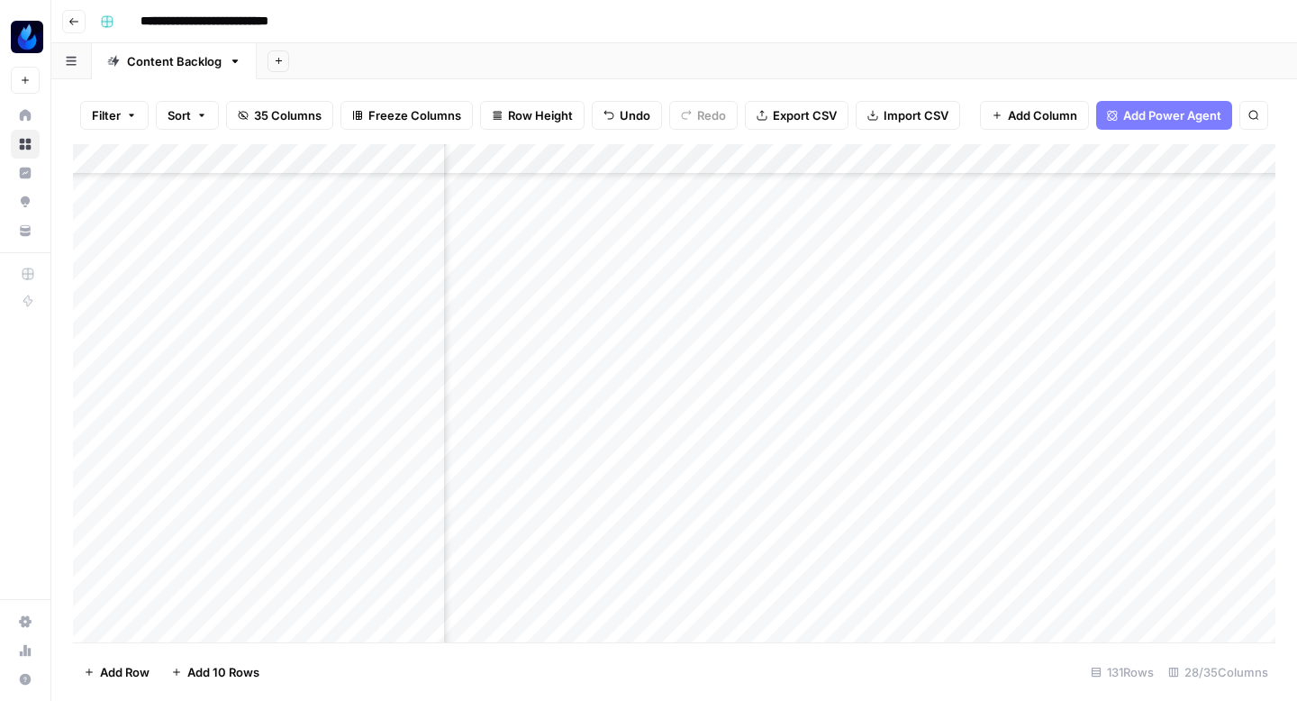
click at [914, 312] on div "Add Column" at bounding box center [674, 393] width 1202 height 498
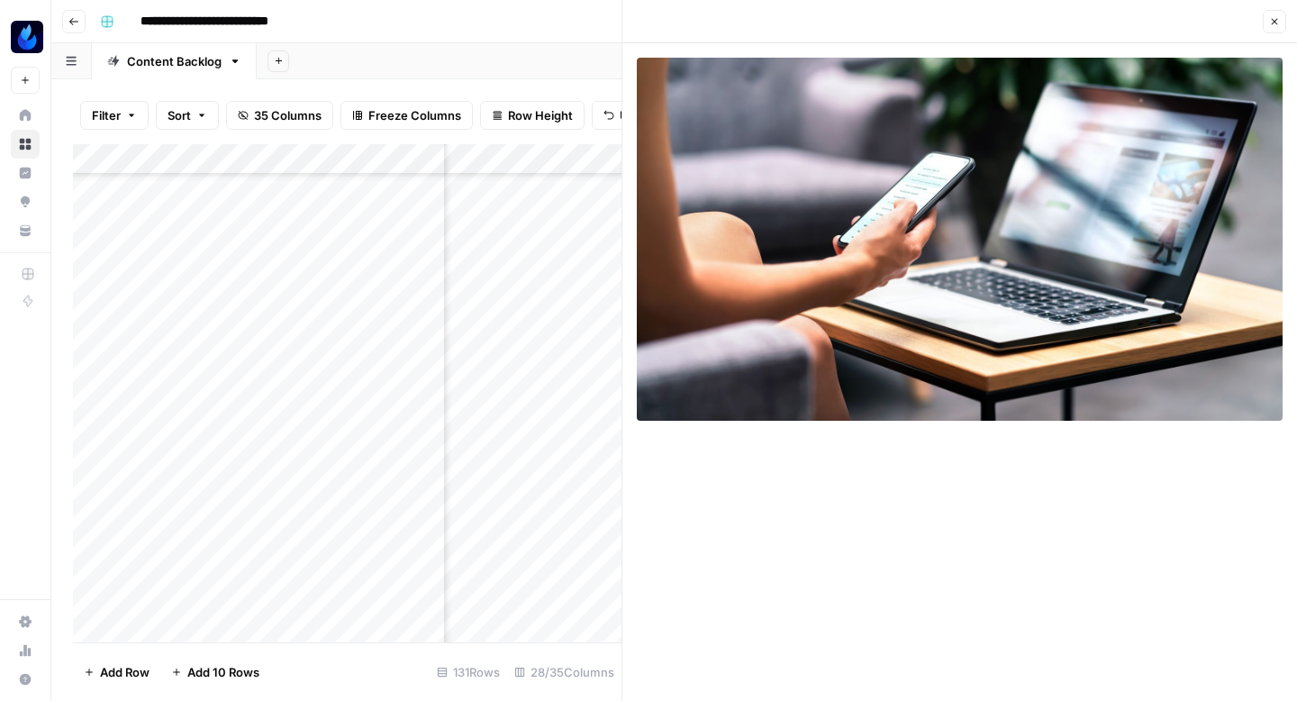
click at [1275, 18] on icon "button" at bounding box center [1274, 21] width 11 height 11
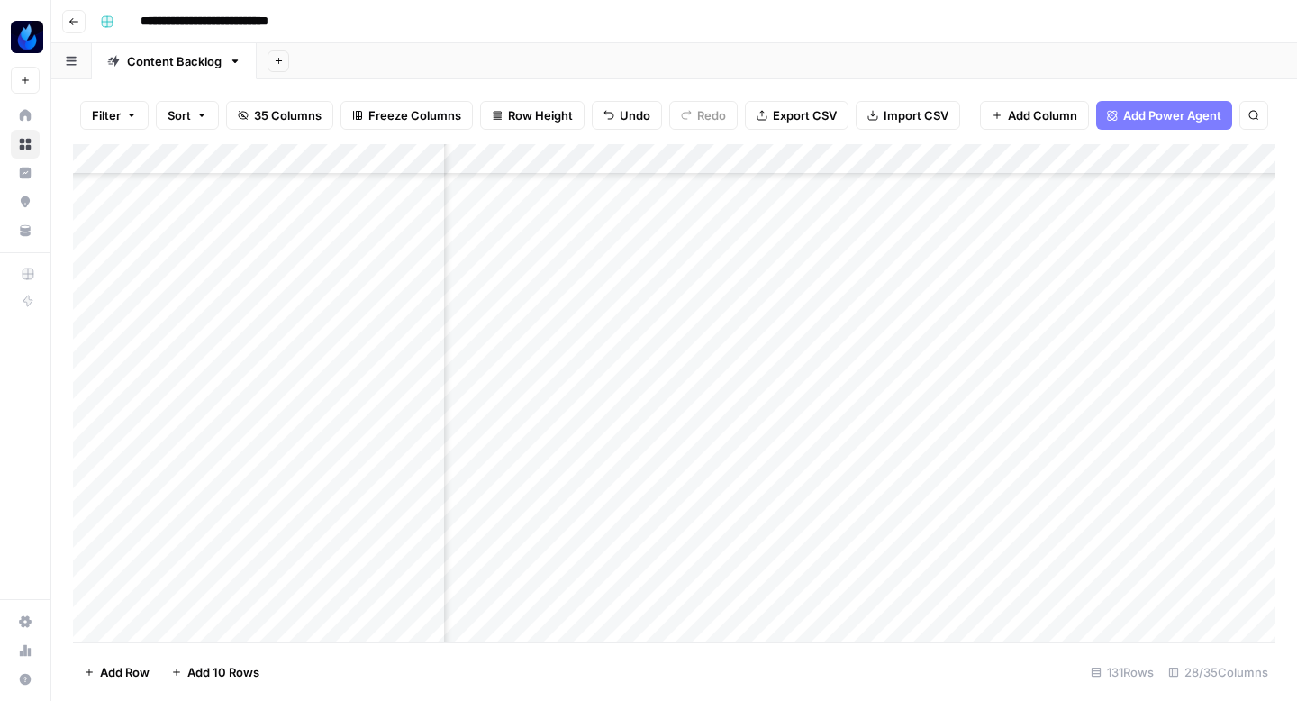
scroll to position [0, 2900]
click at [525, 375] on div "Add Column" at bounding box center [674, 393] width 1202 height 498
click at [526, 457] on div "Add Column" at bounding box center [674, 393] width 1202 height 498
click at [524, 426] on div "Add Column" at bounding box center [674, 393] width 1202 height 498
type textarea "**********"
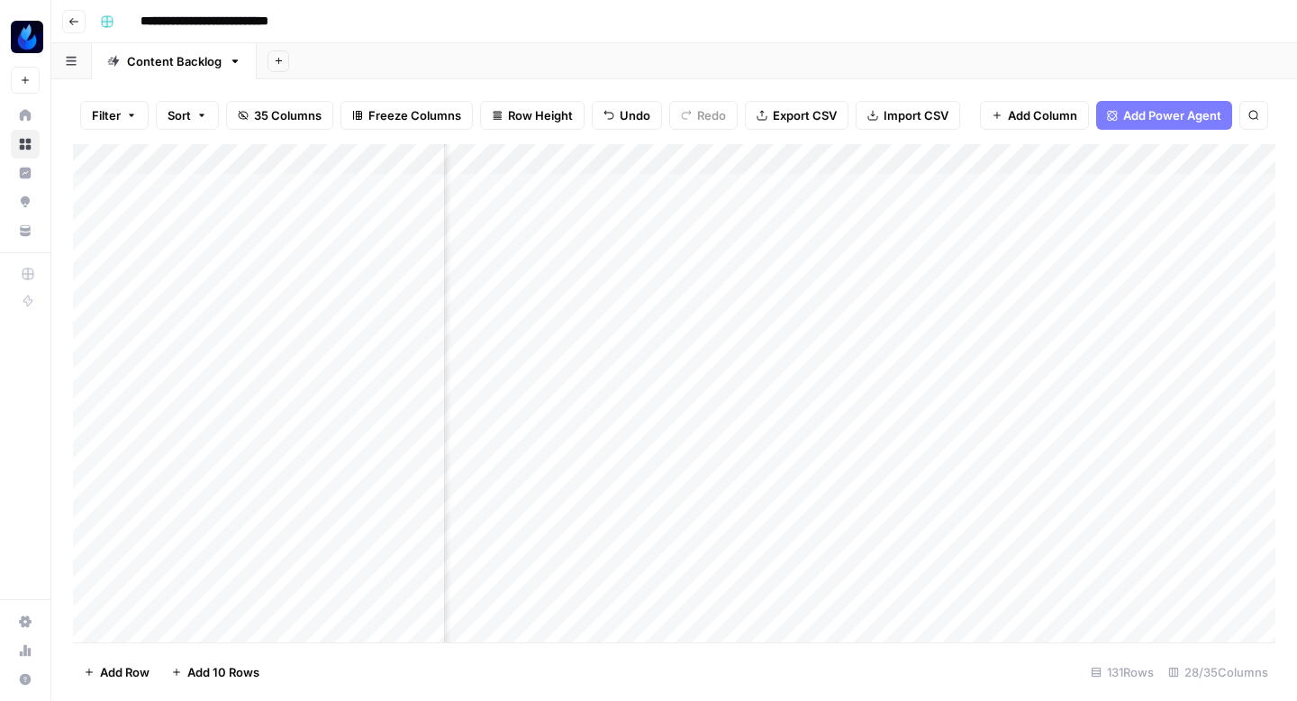
click at [692, 413] on div "Add Column" at bounding box center [674, 393] width 1202 height 498
click at [644, 417] on div "Add Column" at bounding box center [674, 393] width 1202 height 498
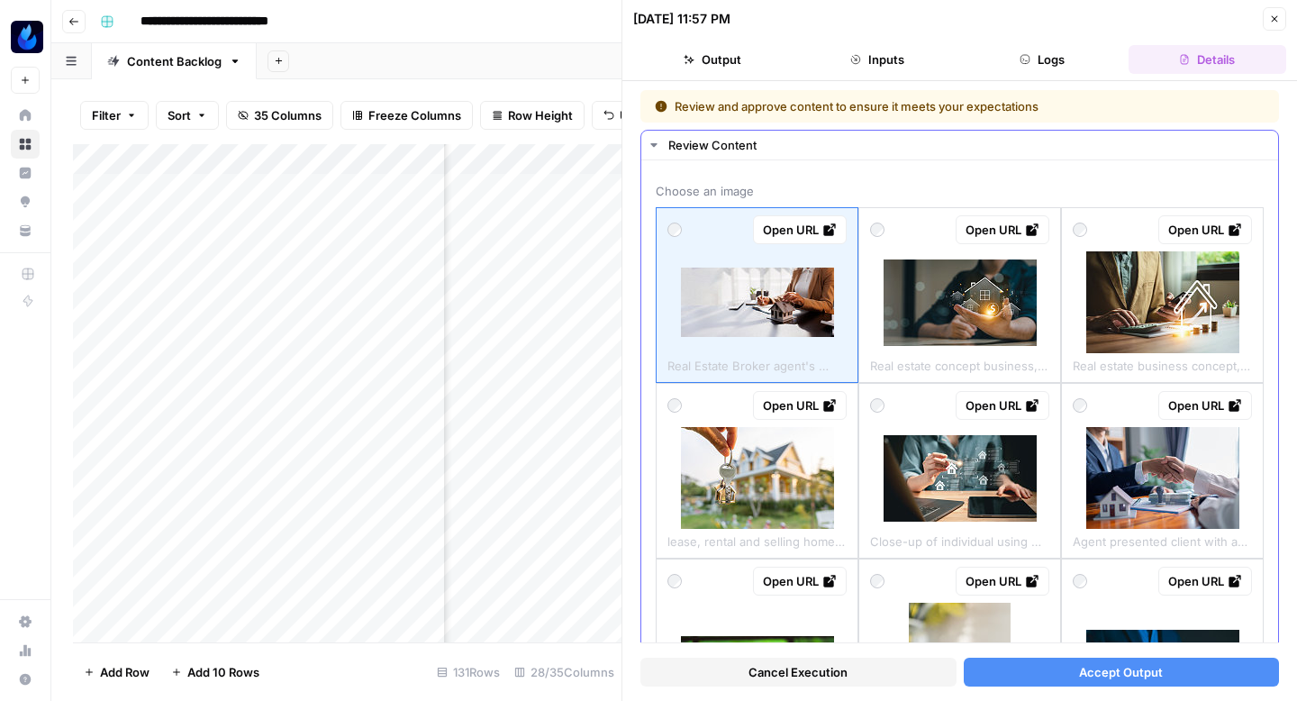
click at [1125, 299] on img at bounding box center [1162, 302] width 153 height 102
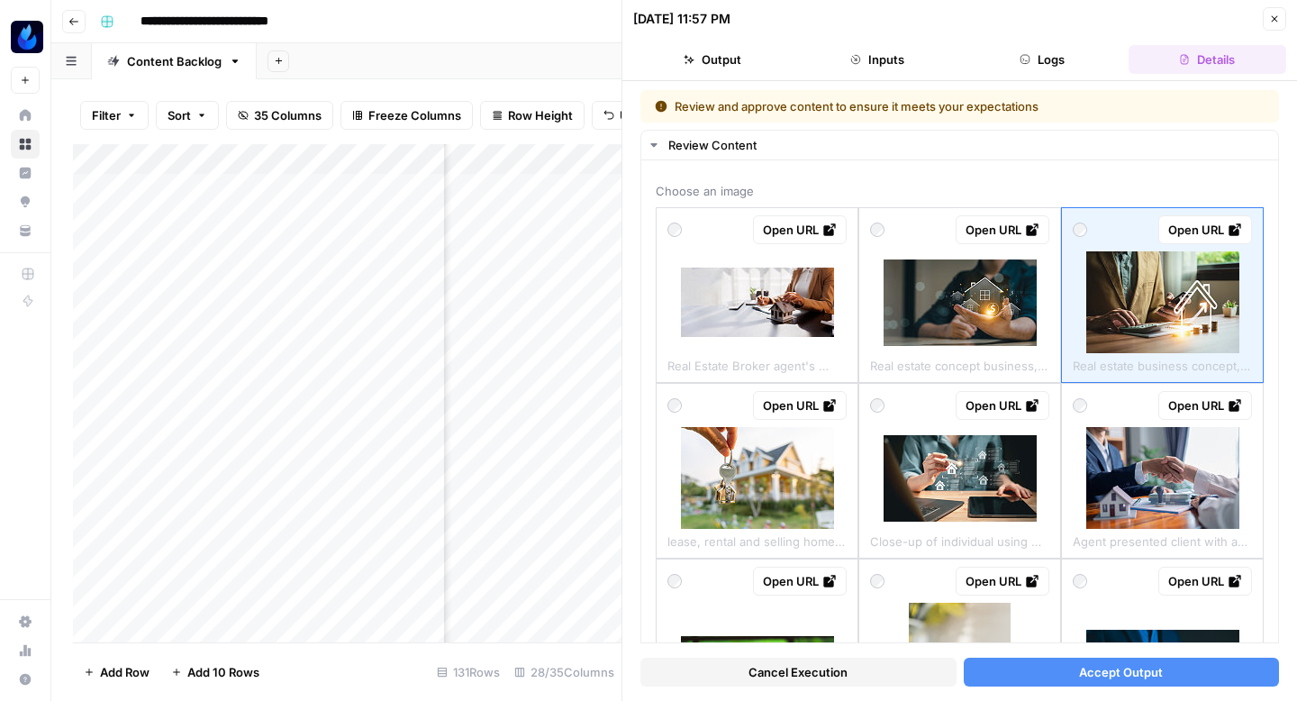
click at [1099, 667] on span "Accept Output" at bounding box center [1121, 672] width 84 height 18
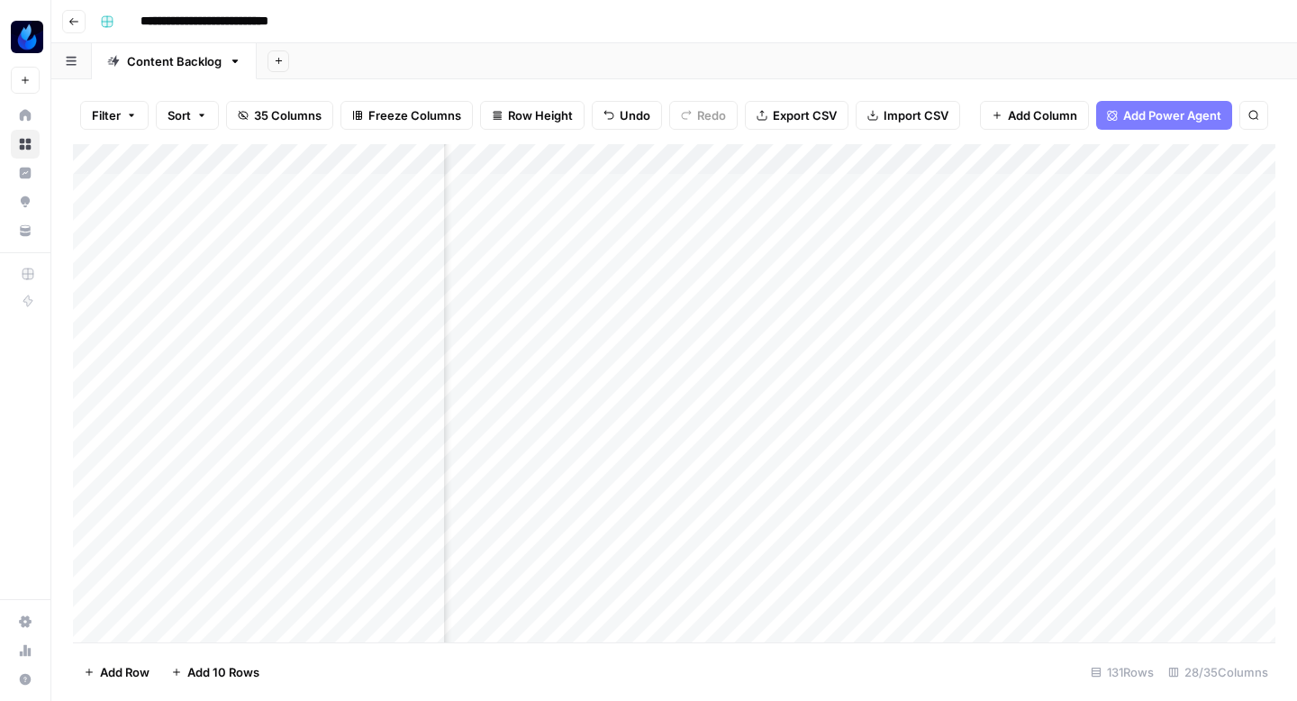
click at [804, 416] on div "Add Column" at bounding box center [674, 393] width 1202 height 498
